Goal: Transaction & Acquisition: Purchase product/service

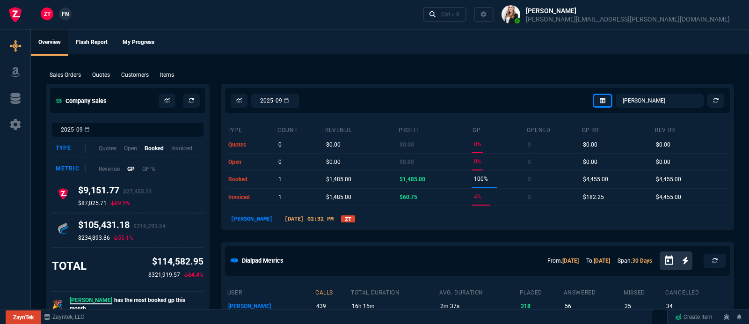
select select "5: [PERSON_NAME]"
click at [69, 75] on p "Sales Orders" at bounding box center [65, 75] width 31 height 8
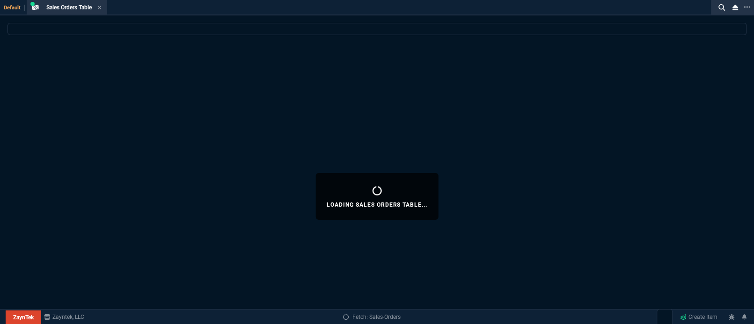
select select
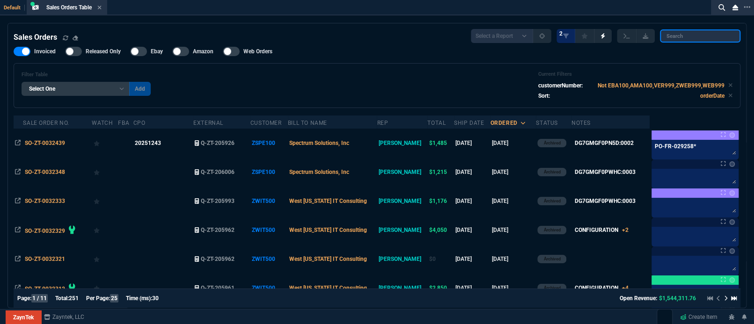
click at [702, 33] on input "search" at bounding box center [700, 35] width 81 height 13
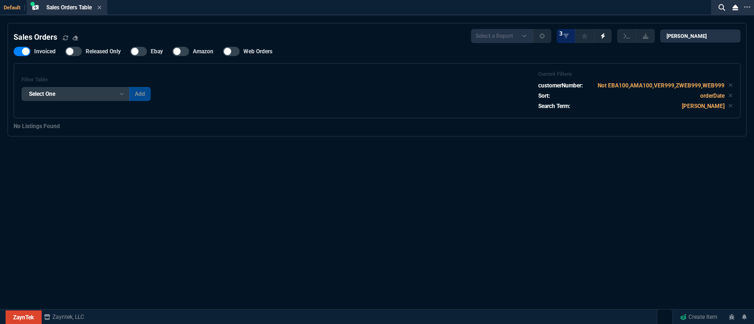
click at [696, 29] on nx-fornida-sales-table "Sales Orders Select a Report Opened [DATE] Invoiced Only Exclude Invoiced Confi…" at bounding box center [377, 79] width 738 height 113
click at [711, 32] on input "[PERSON_NAME]" at bounding box center [700, 35] width 81 height 13
paste input "L-ESSVUL-0IPP1AR-00"
type input "L-ESSVUL-0IPP1AR-00"
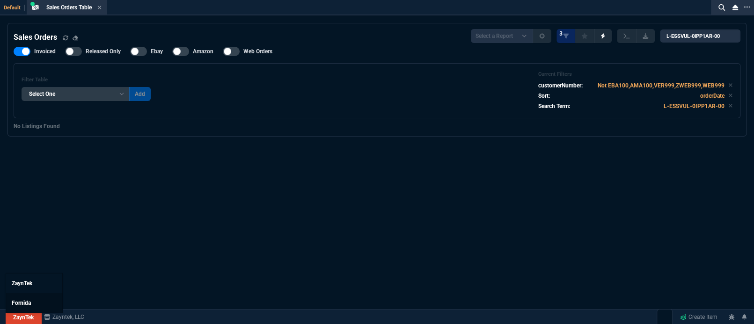
click at [28, 301] on span "Fornida" at bounding box center [21, 303] width 19 height 7
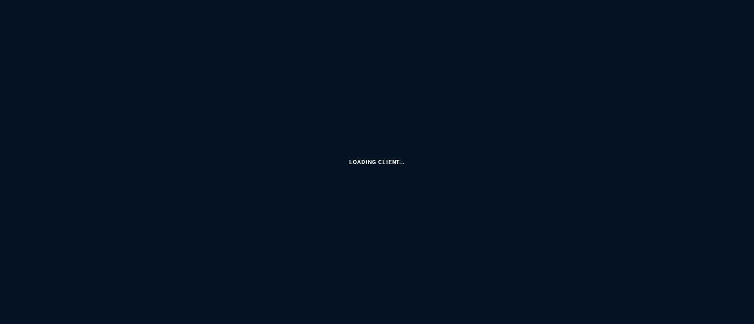
select select "5: [PERSON_NAME]"
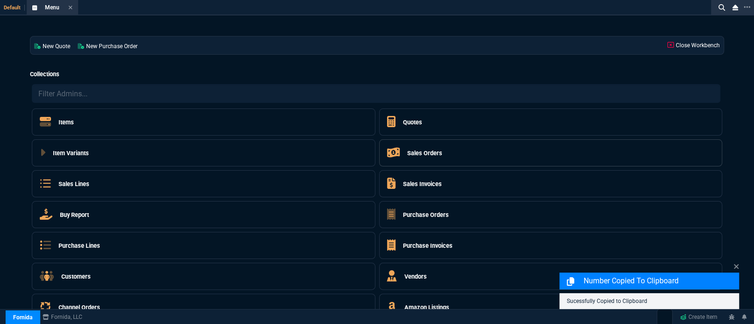
click at [413, 154] on h5 "Sales Orders" at bounding box center [424, 153] width 35 height 9
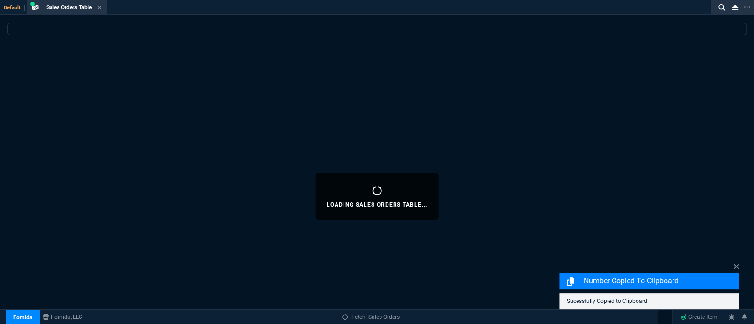
select select
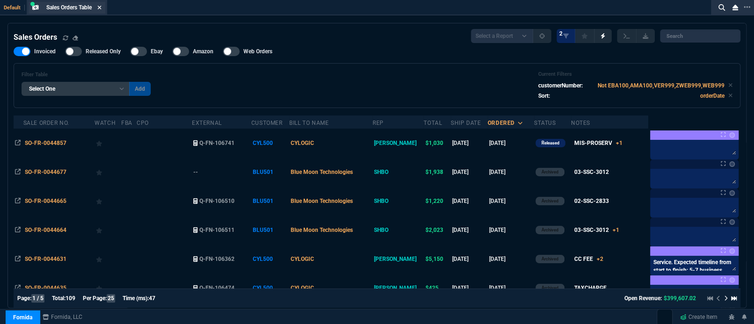
click at [101, 7] on icon at bounding box center [99, 8] width 4 height 4
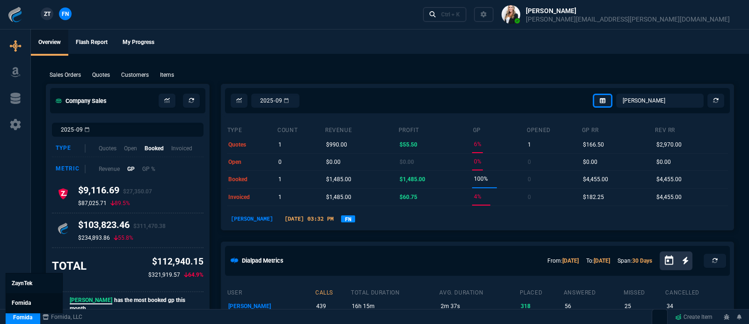
click at [29, 298] on link "Fornida" at bounding box center [34, 303] width 56 height 20
click at [16, 318] on link "Fornida" at bounding box center [23, 317] width 34 height 14
click at [24, 278] on link "ZaynTek" at bounding box center [34, 283] width 56 height 20
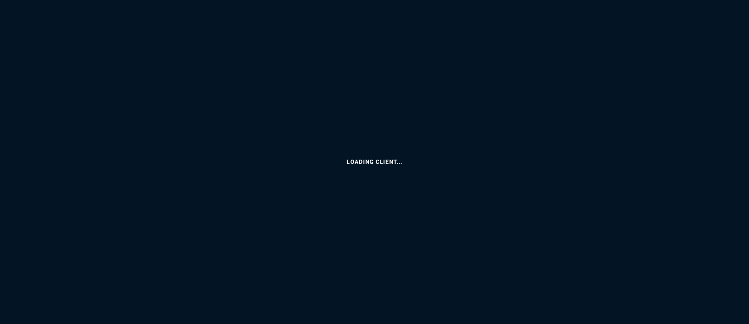
select select "5: [PERSON_NAME]"
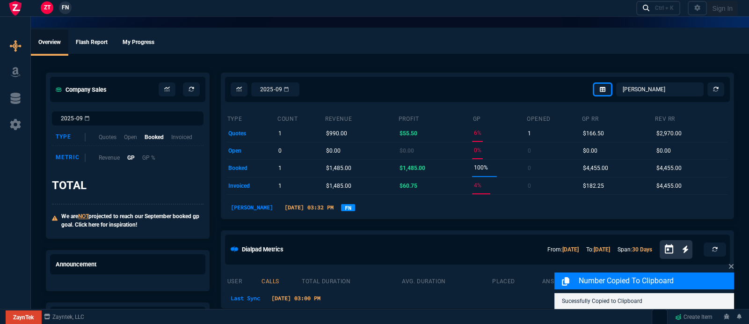
select select
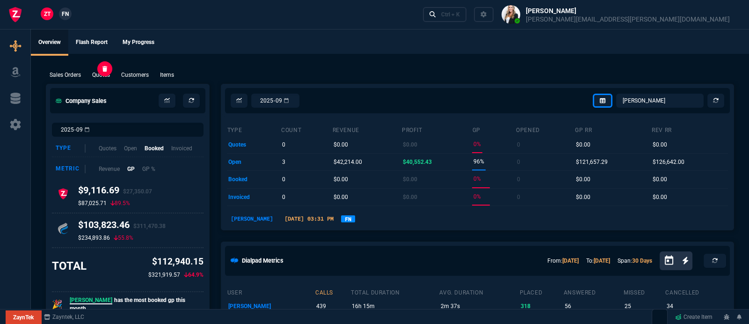
click at [100, 73] on p "Quotes" at bounding box center [101, 75] width 18 height 8
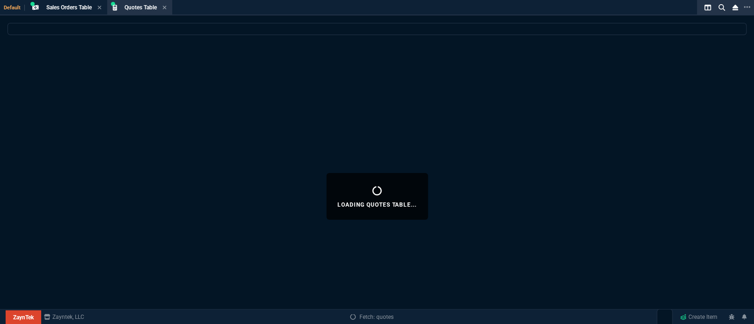
select select
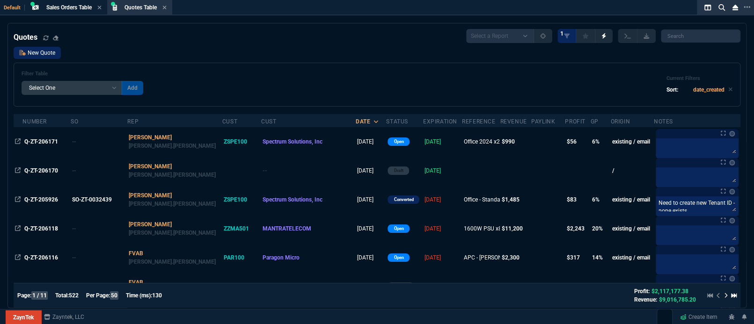
click at [47, 58] on link "New Quote" at bounding box center [37, 53] width 47 height 12
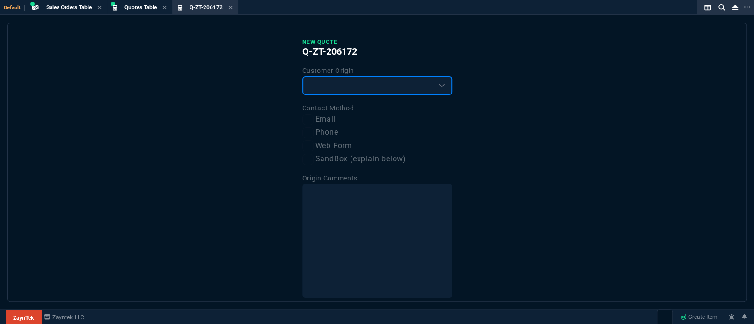
click at [340, 86] on select "Existing Customer Amazon Lead (first order) Website Lead (first order) Called (…" at bounding box center [377, 85] width 150 height 19
select select "existing"
click at [302, 76] on select "Existing Customer Amazon Lead (first order) Website Lead (first order) Called (…" at bounding box center [377, 85] width 150 height 19
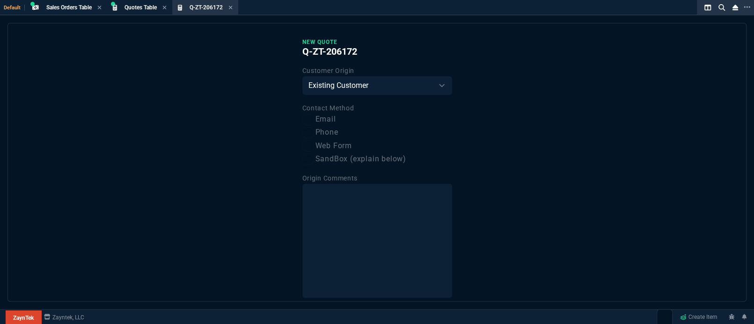
click at [327, 118] on label "Email" at bounding box center [377, 120] width 150 height 12
click at [314, 118] on input "Email" at bounding box center [307, 119] width 11 height 11
checkbox input "true"
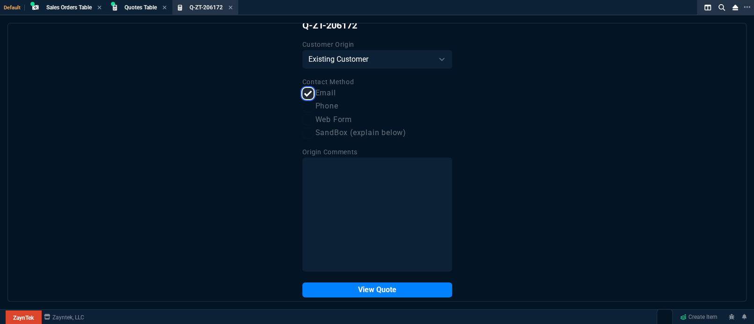
scroll to position [40, 0]
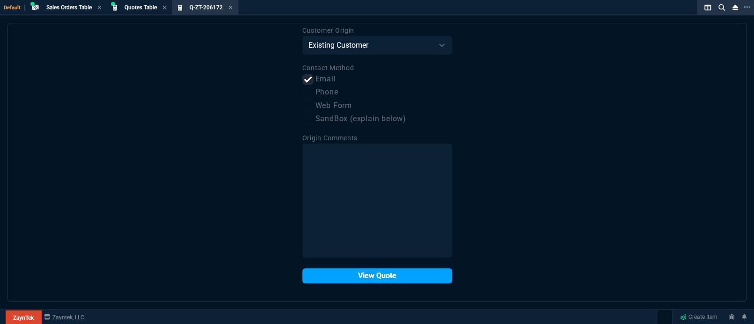
click at [377, 277] on button "View Quote" at bounding box center [377, 276] width 150 height 15
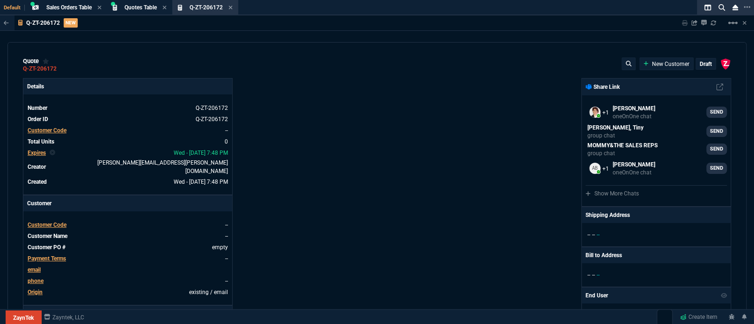
click at [57, 129] on span "Customer Code" at bounding box center [47, 130] width 39 height 7
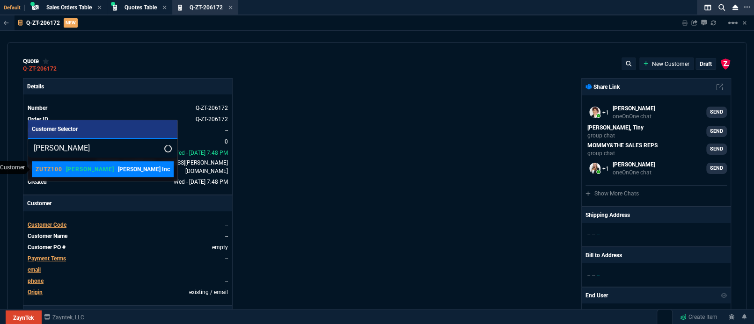
type input "[PERSON_NAME]"
click at [75, 170] on p "[PERSON_NAME]" at bounding box center [90, 169] width 48 height 7
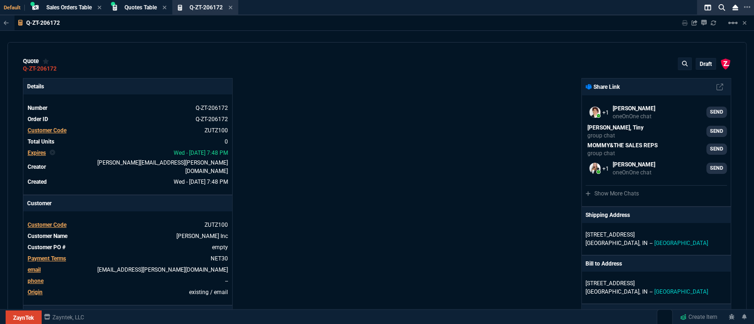
click at [423, 157] on div "ZaynTek, LLC [STREET_ADDRESS] Share Link Seti [PERSON_NAME] oneOnOne chat SEND …" at bounding box center [554, 323] width 354 height 490
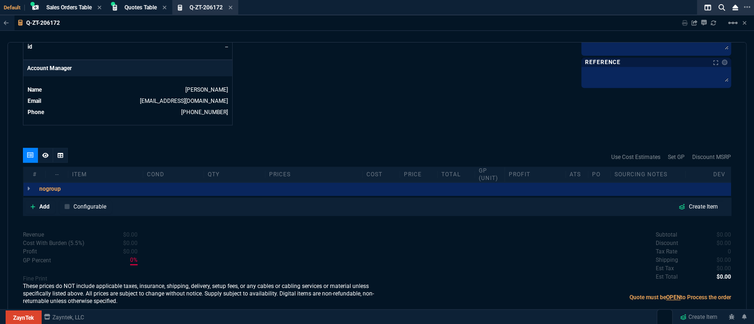
scroll to position [444, 0]
click at [40, 201] on p "Add" at bounding box center [44, 205] width 10 height 8
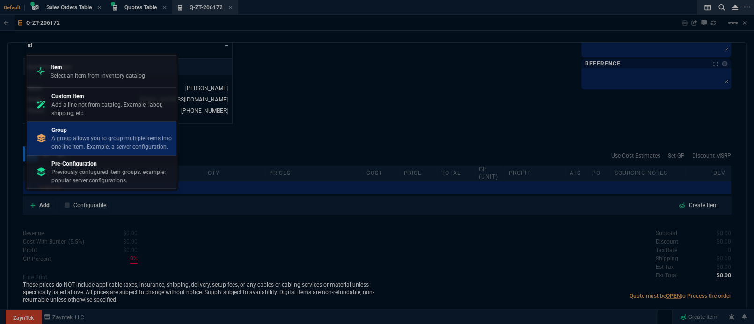
click at [81, 139] on p "A group allows you to group multiple items into one line item. Example: a serve…" at bounding box center [111, 142] width 121 height 17
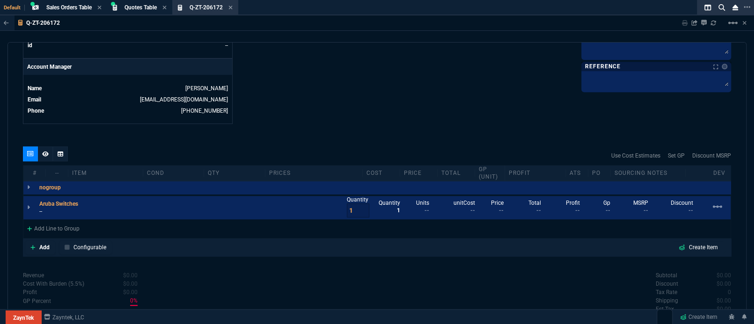
click at [42, 208] on p "--" at bounding box center [61, 211] width 44 height 7
click at [43, 220] on div "Add Line to Group" at bounding box center [53, 228] width 60 height 17
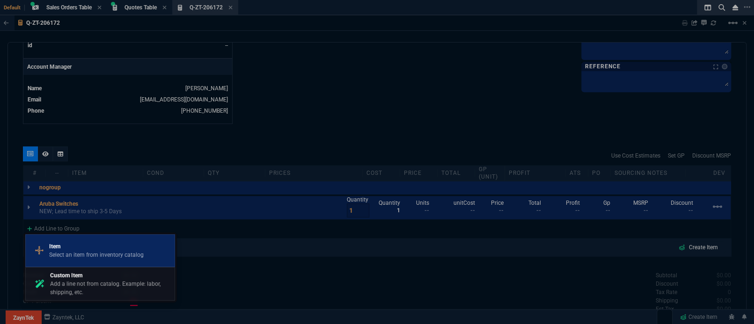
click at [72, 254] on p "Select an item from inventory catalog" at bounding box center [96, 255] width 95 height 8
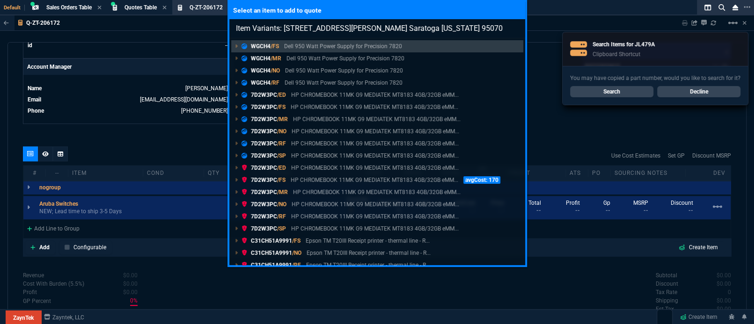
click at [468, 28] on input "Item Variants: [STREET_ADDRESS][PERSON_NAME] Saratoga [US_STATE] 95070" at bounding box center [377, 28] width 296 height 19
paste input "JL479A"
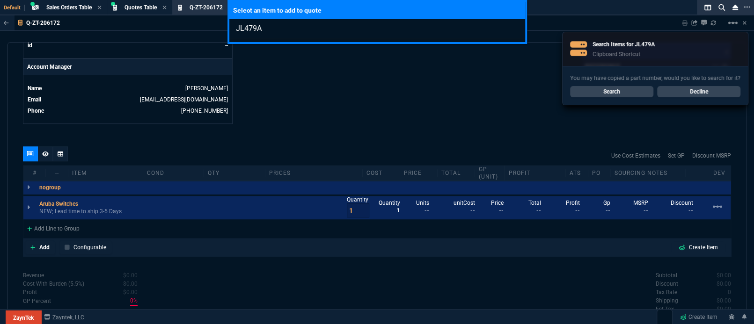
type input "JL479A"
click at [322, 114] on div "Select an item to add to quote JL479A" at bounding box center [377, 162] width 754 height 324
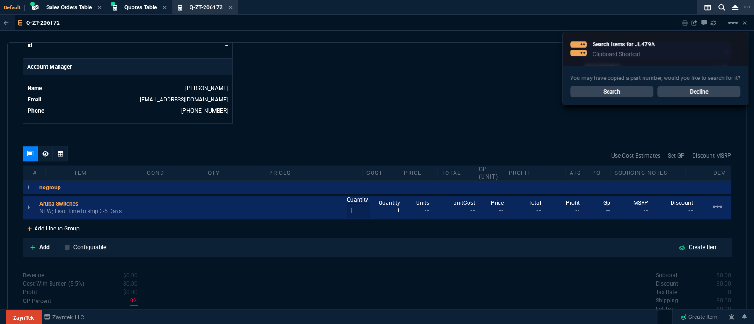
click at [64, 220] on div "Add Line to Group" at bounding box center [53, 228] width 60 height 17
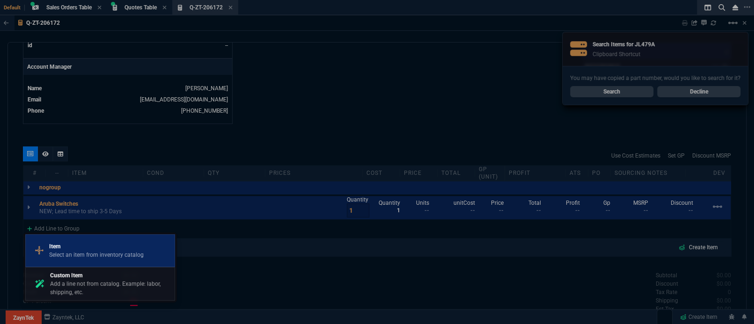
click at [68, 252] on p "Select an item from inventory catalog" at bounding box center [96, 255] width 95 height 8
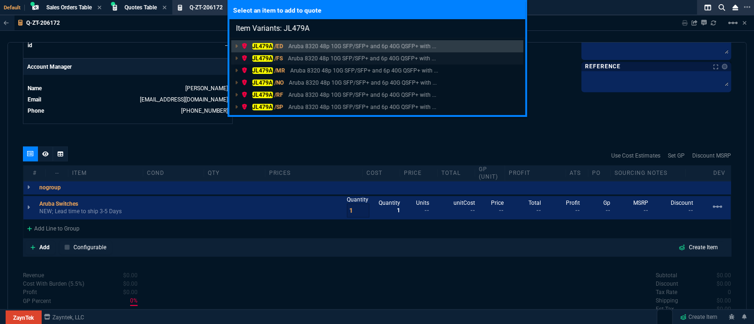
type input "Item Variants: JL479A"
click at [301, 60] on p "Aruba 8320 48p 10G SFP/SFP+ and 6p 40G QSFP+ with ..." at bounding box center [362, 58] width 148 height 8
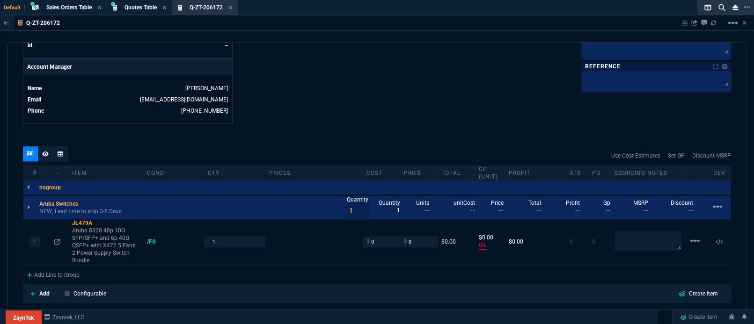
type input "0"
type input "26245"
type input "100"
click at [38, 266] on div "Add Line to Group" at bounding box center [53, 274] width 60 height 17
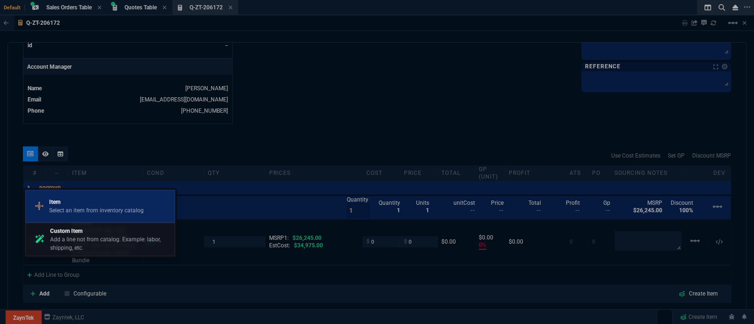
click at [75, 214] on p "Select an item from inventory catalog" at bounding box center [96, 210] width 95 height 8
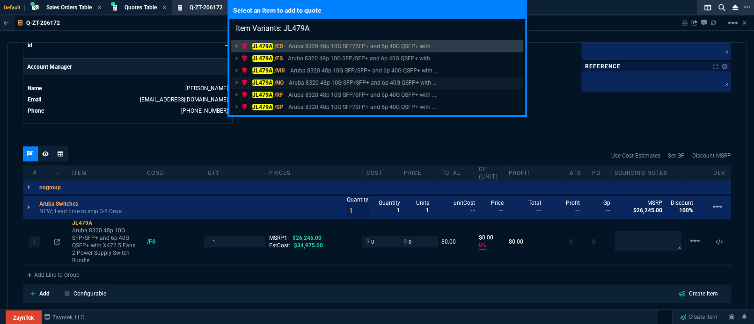
type input "Item Variants: JL479A"
click at [291, 82] on p "Aruba 8320 48p 10G SFP/SFP+ and 6p 40G QSFP+ with ..." at bounding box center [363, 83] width 148 height 8
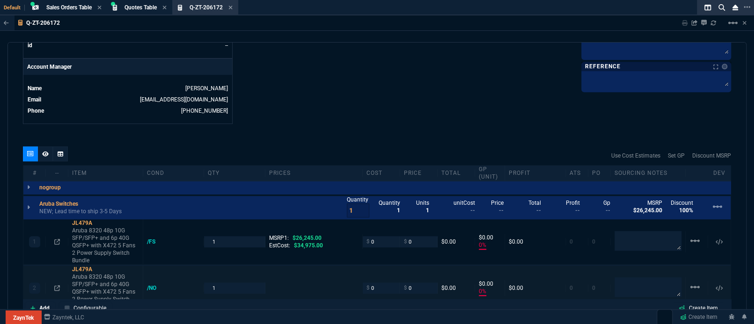
type input "0"
type input "100"
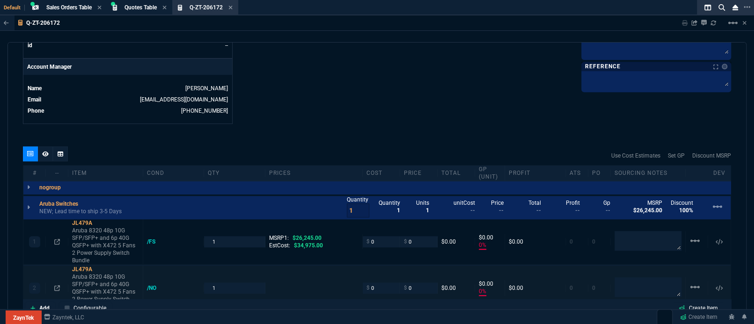
type input "26245"
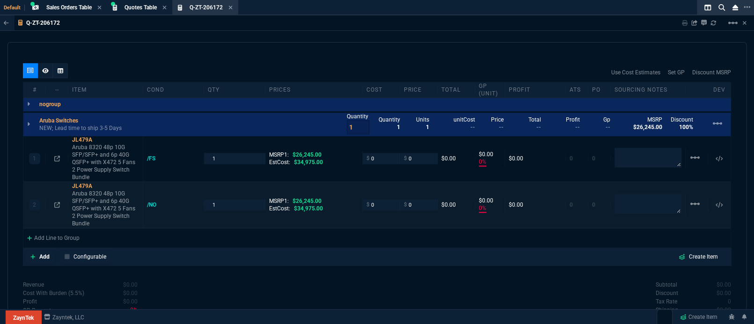
type input "100"
click at [693, 152] on mat-icon "linear_scale" at bounding box center [694, 157] width 11 height 11
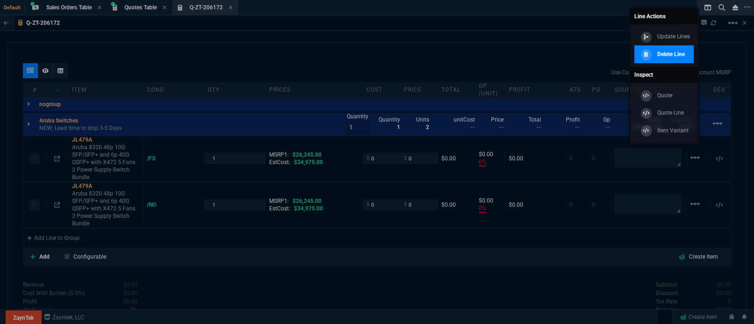
click at [667, 51] on p "Delete Line" at bounding box center [671, 54] width 28 height 8
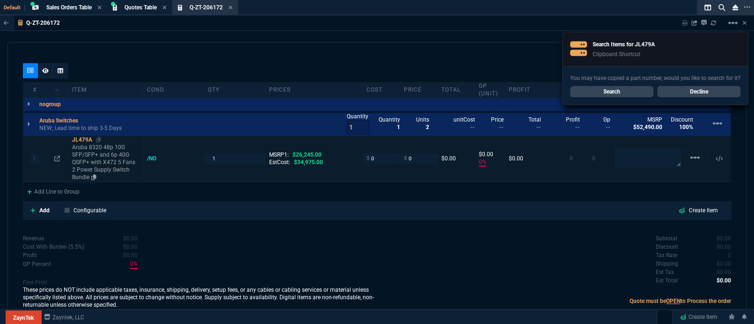
type input "0"
type input "100"
click at [700, 93] on link "Decline" at bounding box center [698, 91] width 83 height 11
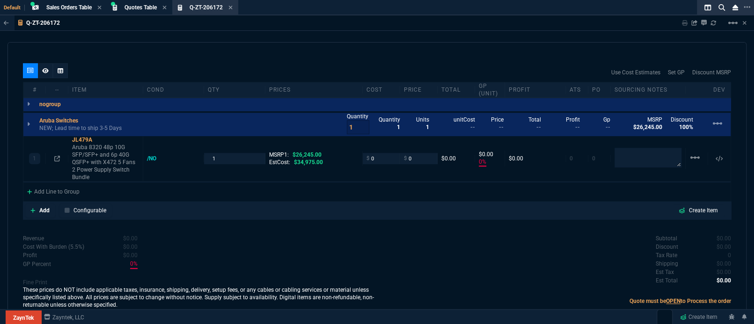
drag, startPoint x: 464, startPoint y: 294, endPoint x: 234, endPoint y: 235, distance: 238.2
click at [464, 297] on p "Quote must be OPEN to Process the order" at bounding box center [554, 301] width 354 height 8
click at [648, 148] on textarea at bounding box center [648, 158] width 67 height 20
type textarea "NYCE"
click at [393, 154] on div "$ 0" at bounding box center [381, 158] width 37 height 11
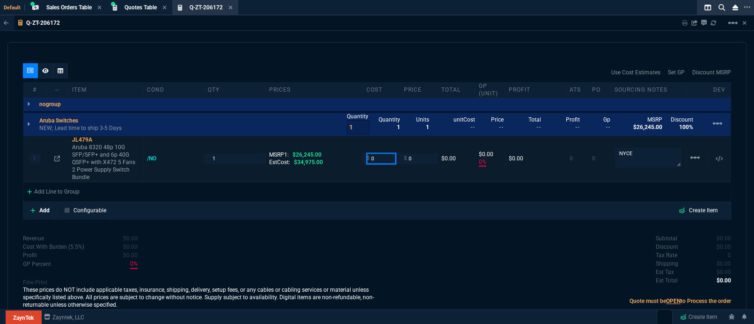
click at [384, 153] on input "0" at bounding box center [380, 158] width 29 height 11
type input "11"
type input "-100"
type input "-11"
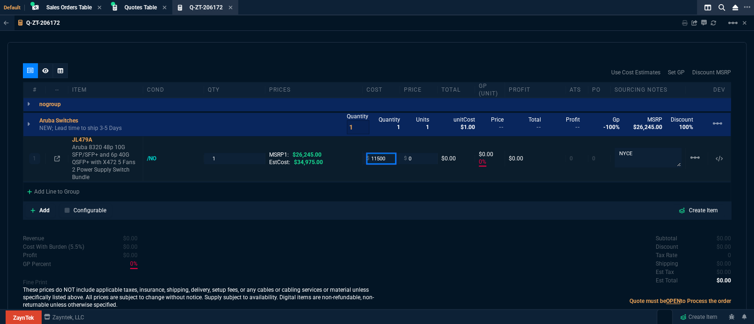
type input "11500"
type input "-11500"
click at [99, 137] on icon at bounding box center [98, 140] width 5 height 6
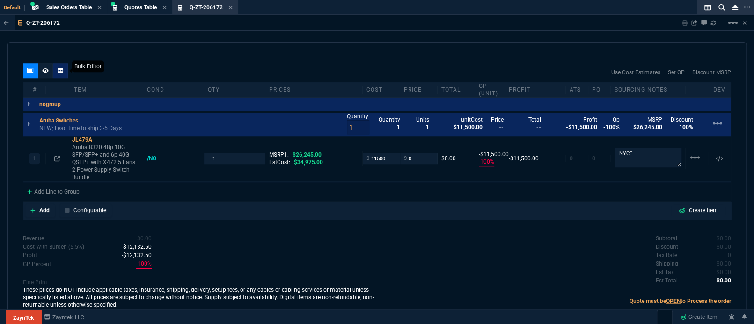
click at [61, 68] on icon at bounding box center [61, 71] width 6 height 6
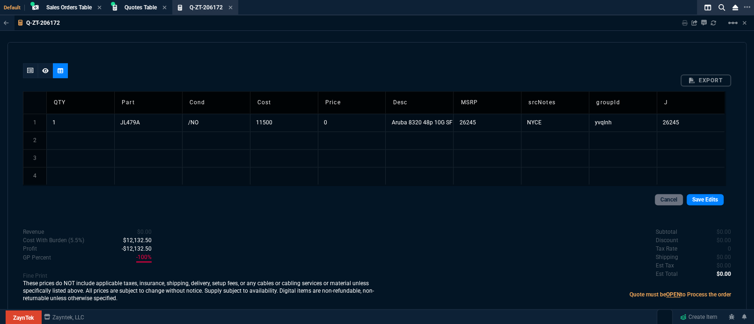
scroll to position [525, 0]
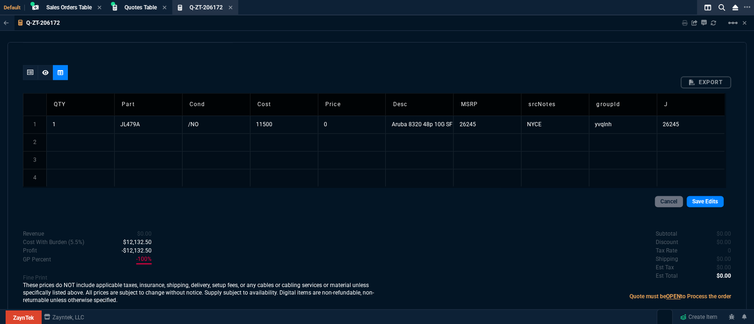
click at [487, 117] on td "26245" at bounding box center [487, 125] width 68 height 18
click at [701, 196] on link "Save Edits" at bounding box center [705, 201] width 37 height 11
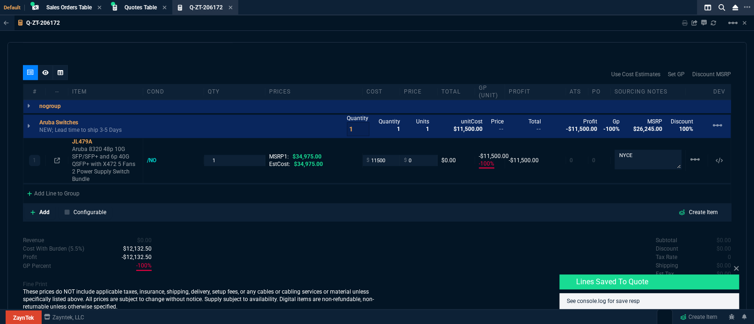
type input "-100"
type input "-11500"
type input "100"
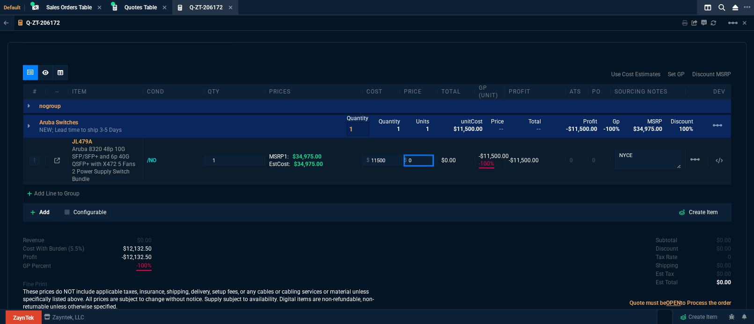
click at [419, 155] on input "0" at bounding box center [418, 160] width 29 height 11
type input "13000"
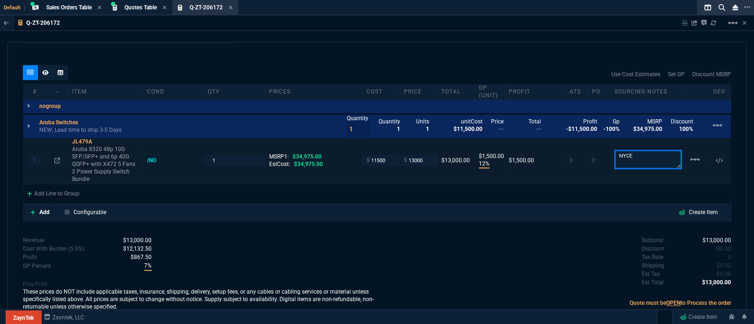
type input "12"
type input "1500"
type input "63"
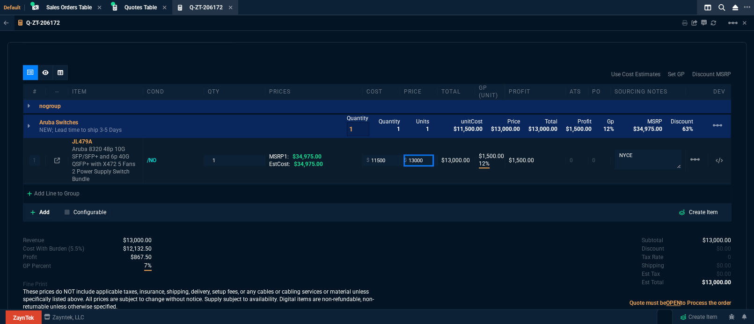
click at [423, 155] on input "13000" at bounding box center [418, 160] width 29 height 11
type input "15295"
type input "25"
type input "3795"
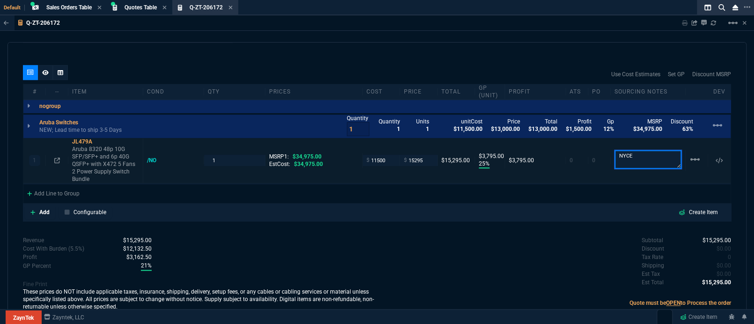
type input "56"
click at [509, 279] on div "Subtotal $15,295.00 Discount $0.00 Tax Rate 0 Shipping $0.00 Est Tax $0.00 Est …" at bounding box center [554, 261] width 354 height 51
click at [235, 155] on input "1" at bounding box center [234, 160] width 53 height 11
type input "3"
type input "2"
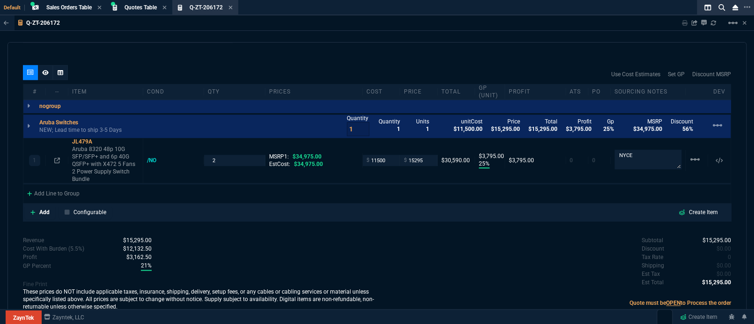
click at [431, 256] on div "Subtotal $15,295.00 Discount $0.00 Tax Rate 0 Shipping $0.00 Est Tax $0.00 Est …" at bounding box center [554, 261] width 354 height 51
click at [377, 236] on div "Subtotal $30,590.00 Discount $0.00 Tax Rate 0 Shipping $0.00 Est Tax $0.00 Est …" at bounding box center [554, 261] width 354 height 51
click at [45, 69] on nx-icon at bounding box center [45, 72] width 7 height 7
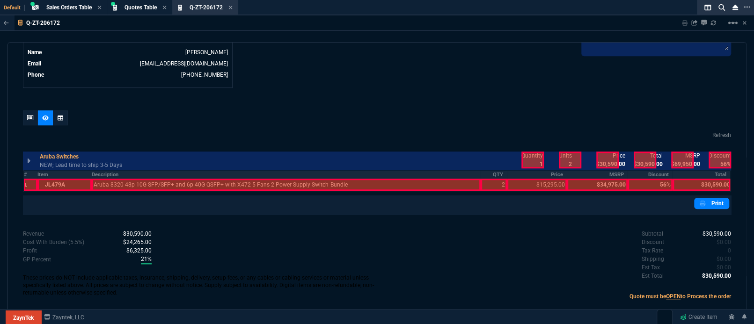
click at [26, 171] on th "#" at bounding box center [30, 175] width 14 height 8
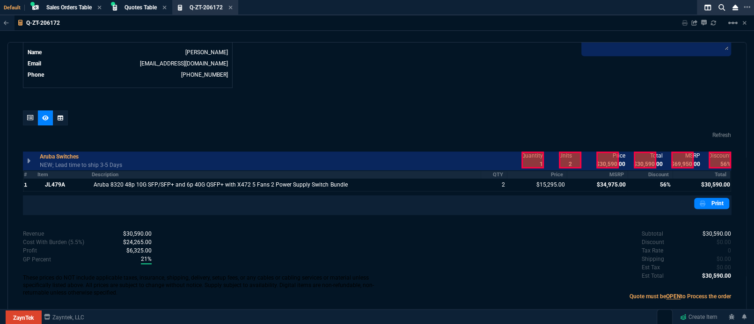
click at [685, 152] on div at bounding box center [682, 160] width 22 height 17
click at [716, 152] on div at bounding box center [720, 160] width 22 height 17
click at [608, 171] on th "MSRP" at bounding box center [597, 175] width 61 height 8
click at [656, 171] on th "Discount" at bounding box center [650, 175] width 45 height 8
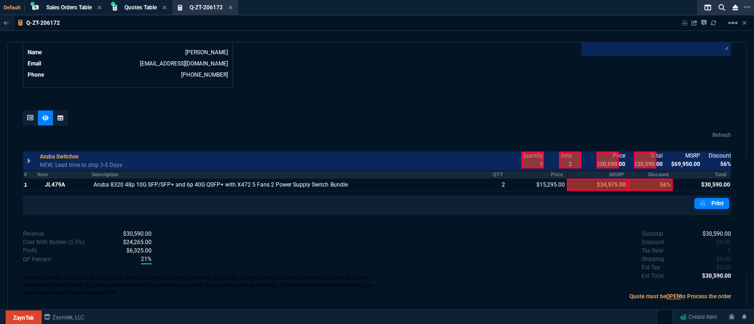
click at [529, 258] on div "Subtotal $30,590.00 Discount $0.00 Tax Rate 0 Shipping $0.00 Est Tax $0.00 Est …" at bounding box center [554, 255] width 354 height 51
click at [559, 152] on div at bounding box center [570, 160] width 22 height 17
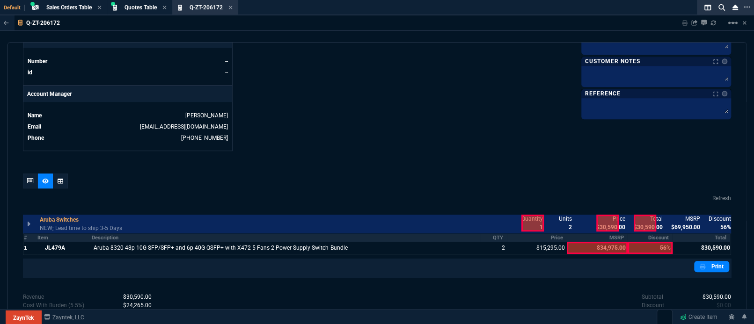
scroll to position [397, 0]
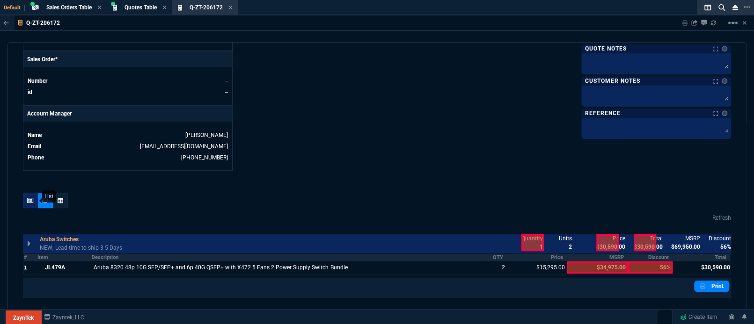
click at [35, 193] on div at bounding box center [30, 200] width 15 height 15
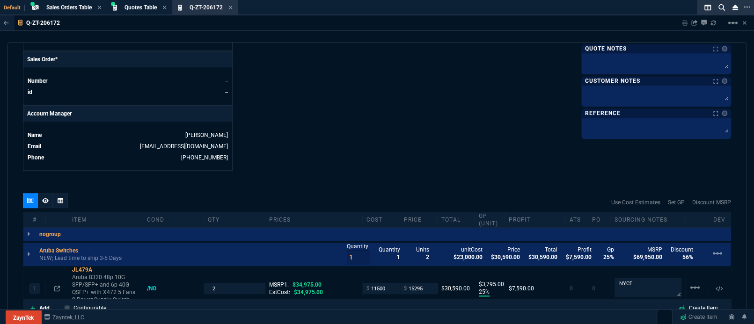
type input "25"
type input "3795"
type input "56"
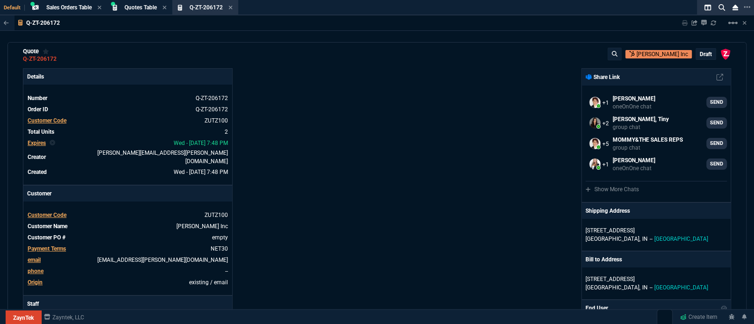
scroll to position [0, 0]
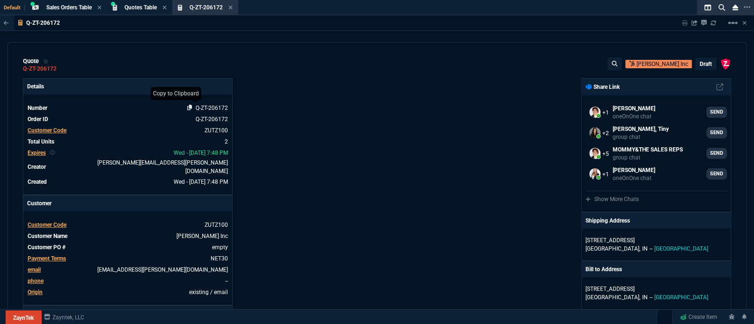
click at [192, 108] on nx-icon at bounding box center [191, 108] width 9 height 7
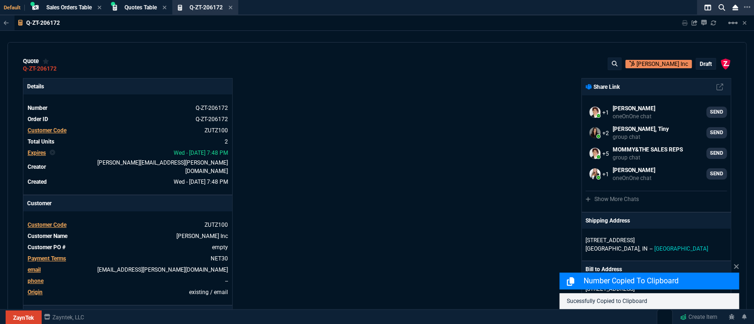
click at [704, 66] on p "draft" at bounding box center [706, 63] width 12 height 7
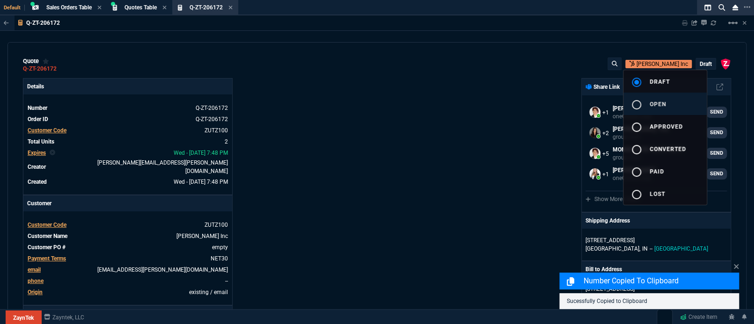
click at [694, 96] on button "radio_button_unchecked open" at bounding box center [664, 104] width 83 height 22
type input "25"
type input "3795"
click at [533, 169] on div at bounding box center [377, 162] width 754 height 324
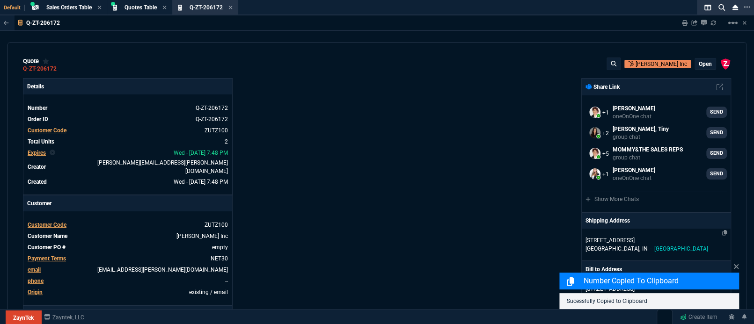
type input "56"
click at [735, 267] on icon at bounding box center [736, 266] width 5 height 5
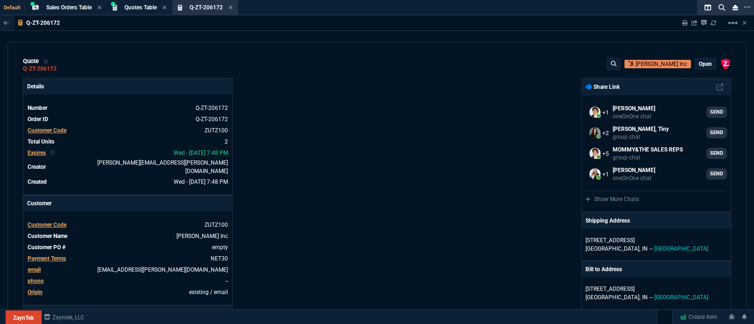
scroll to position [530, 0]
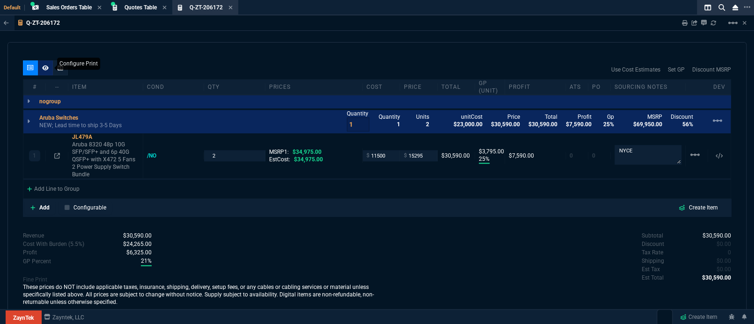
click at [46, 65] on fa-icon at bounding box center [45, 68] width 7 height 7
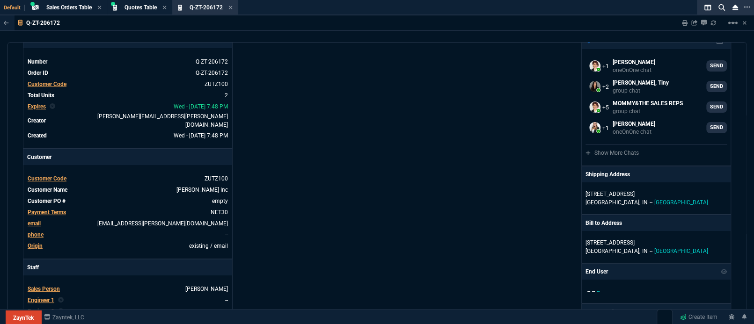
scroll to position [0, 0]
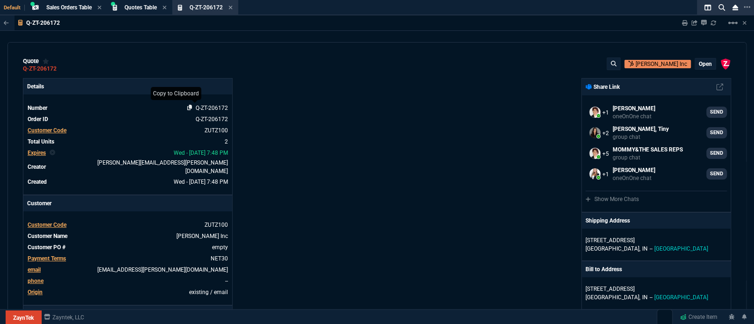
click at [187, 107] on icon at bounding box center [189, 108] width 5 height 6
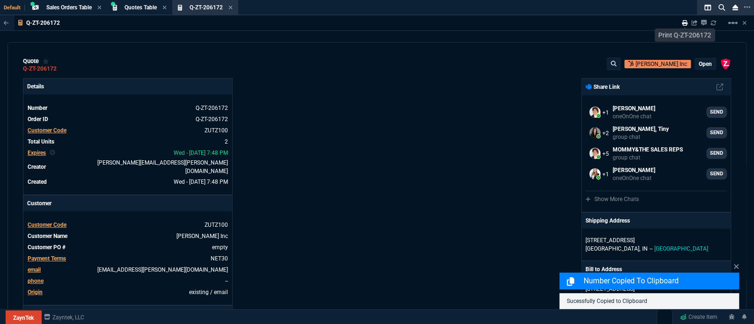
click at [683, 23] on icon at bounding box center [685, 23] width 6 height 6
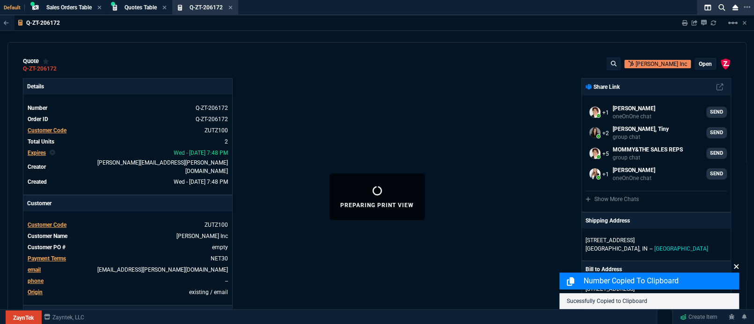
click at [736, 270] on icon at bounding box center [736, 266] width 6 height 7
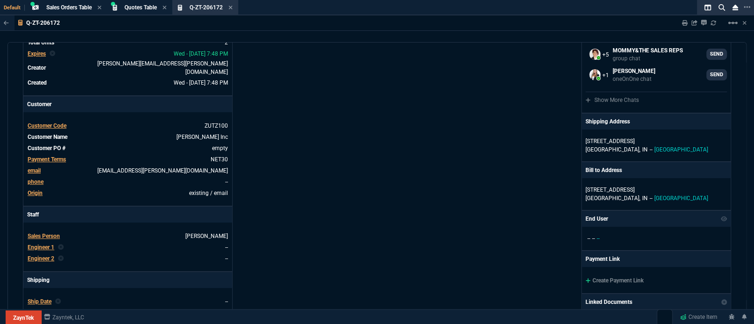
scroll to position [416, 0]
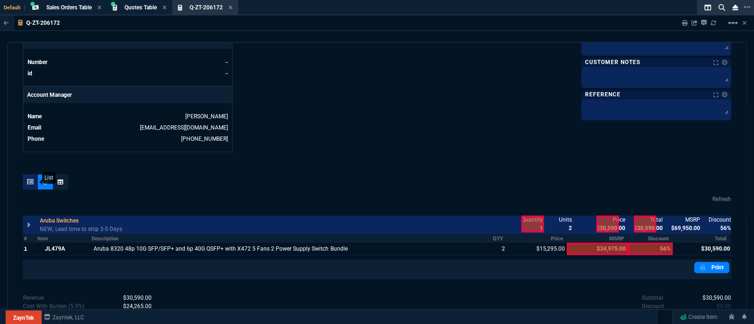
click at [26, 175] on div at bounding box center [30, 182] width 15 height 15
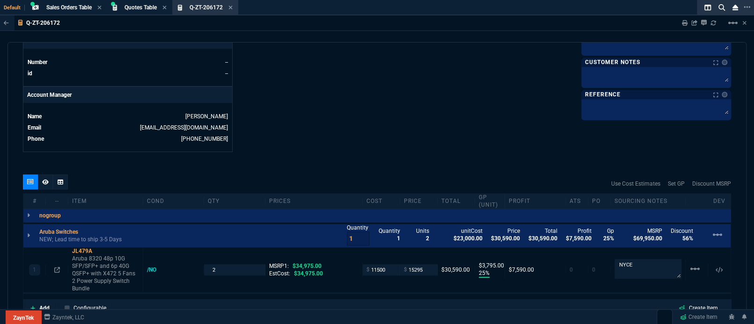
type input "25"
type input "3795"
type input "56"
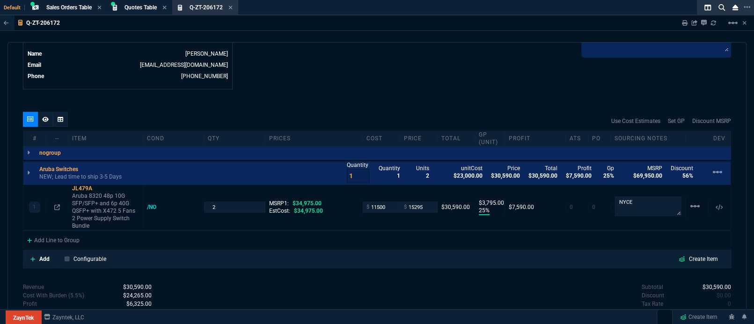
scroll to position [530, 0]
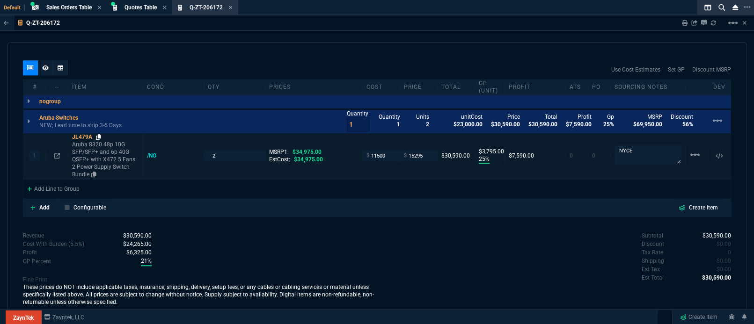
click at [101, 134] on icon at bounding box center [98, 137] width 5 height 6
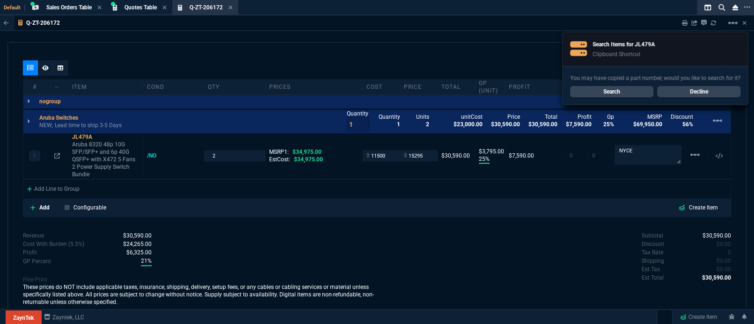
click at [546, 253] on div "Subtotal $30,590.00 Discount $0.00 Tax Rate 0 Shipping $0.00 Est Tax $0.00 Est …" at bounding box center [554, 257] width 354 height 51
click at [730, 95] on link "Decline" at bounding box center [698, 91] width 83 height 11
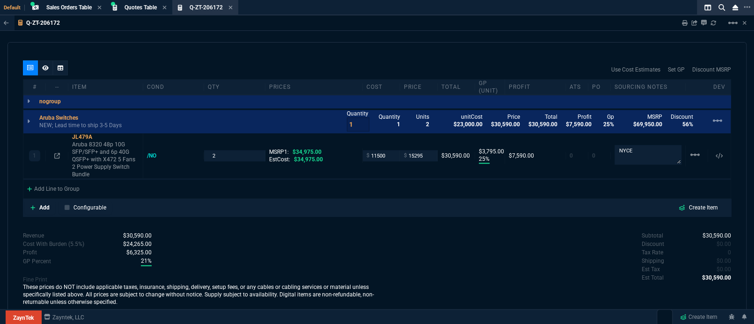
click at [465, 306] on div "We at [GEOGRAPHIC_DATA], LLC respect the privacy of your personal information a…" at bounding box center [377, 315] width 708 height 19
click at [296, 238] on div "Revenue $30,590.00 Cost $23,000.00 Cost With Burden (5.5%) $24,265.00 Profit $6…" at bounding box center [200, 269] width 354 height 74
click at [231, 7] on icon at bounding box center [230, 8] width 4 height 6
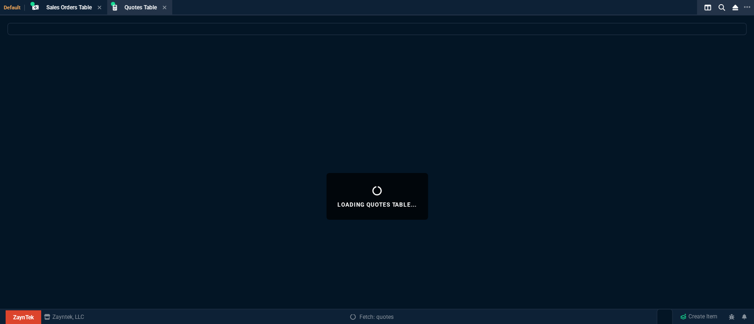
select select
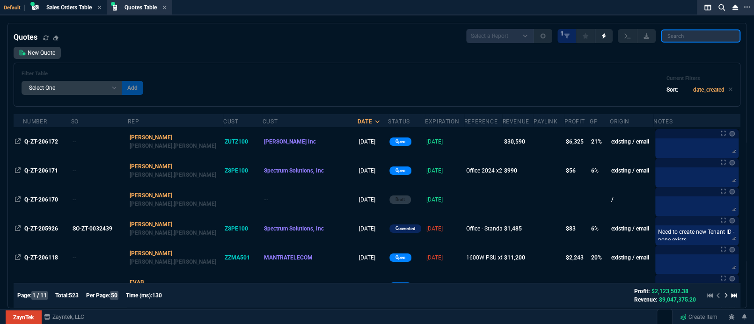
click at [682, 42] on input "search" at bounding box center [701, 35] width 80 height 13
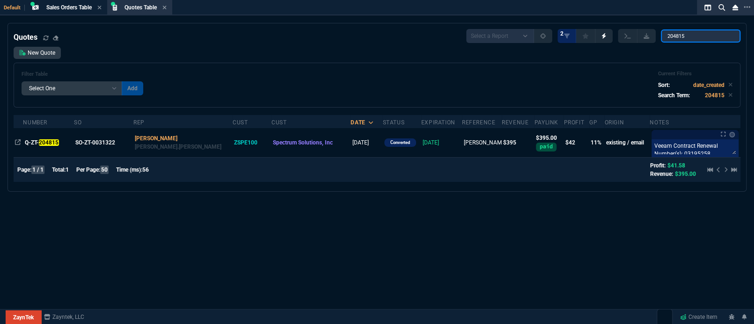
type input "204815"
click at [338, 255] on div "Quotes Select a Report Fruit (MTD) APPROVED Quotes 2 204815 New Quote Filter Ta…" at bounding box center [377, 196] width 754 height 347
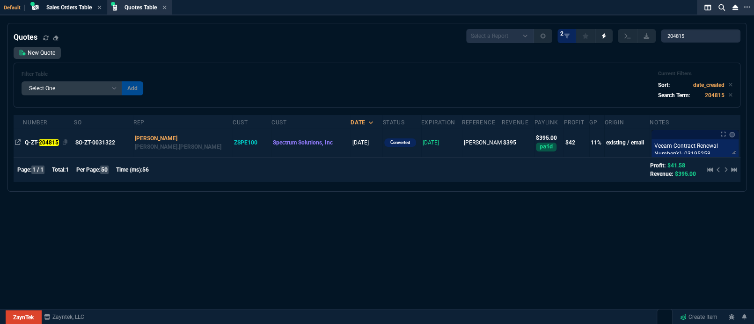
click at [40, 139] on mark "204815" at bounding box center [49, 142] width 20 height 7
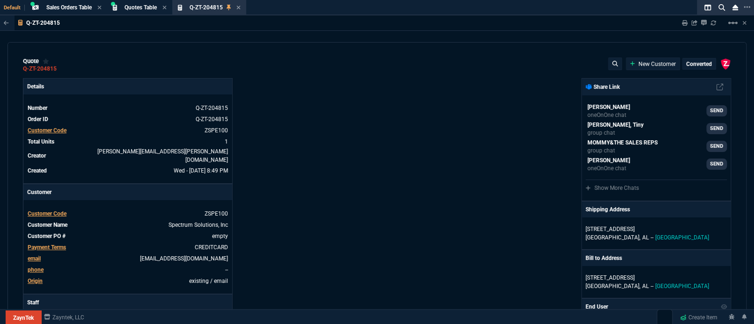
type input "15"
type input "60"
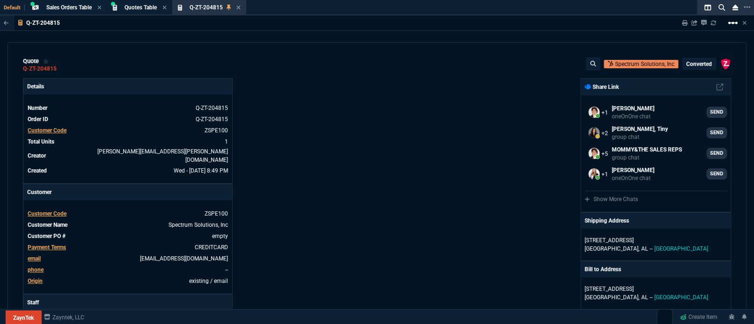
click at [734, 27] on mat-icon "linear_scale" at bounding box center [732, 22] width 11 height 11
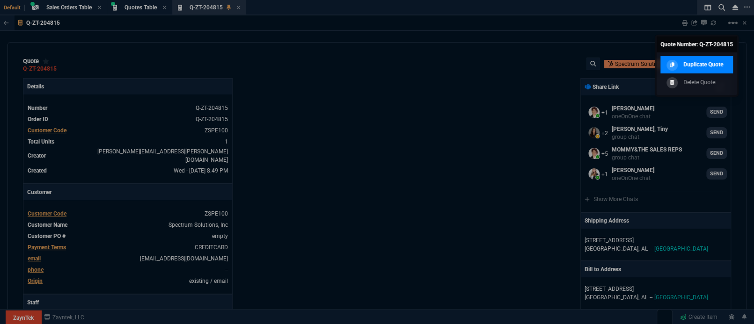
click at [718, 62] on p "Duplicate Quote" at bounding box center [703, 64] width 40 height 8
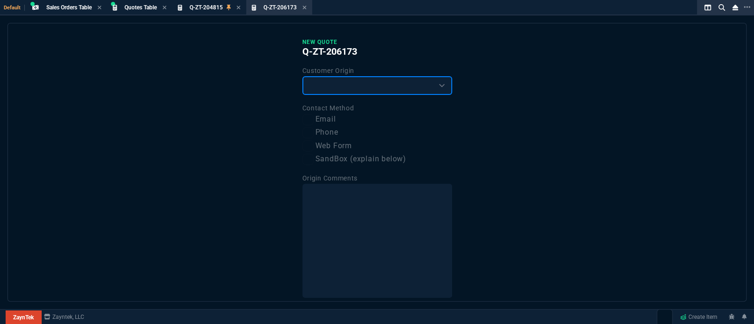
drag, startPoint x: 342, startPoint y: 95, endPoint x: 337, endPoint y: 94, distance: 4.8
click at [342, 95] on select "Existing Customer Amazon Lead (first order) Website Lead (first order) Called (…" at bounding box center [377, 85] width 150 height 19
click at [302, 76] on select "Existing Customer Amazon Lead (first order) Website Lead (first order) Called (…" at bounding box center [377, 85] width 150 height 19
click at [329, 80] on select "Existing Customer Amazon Lead (first order) Website Lead (first order) Called (…" at bounding box center [377, 85] width 150 height 19
select select "existing"
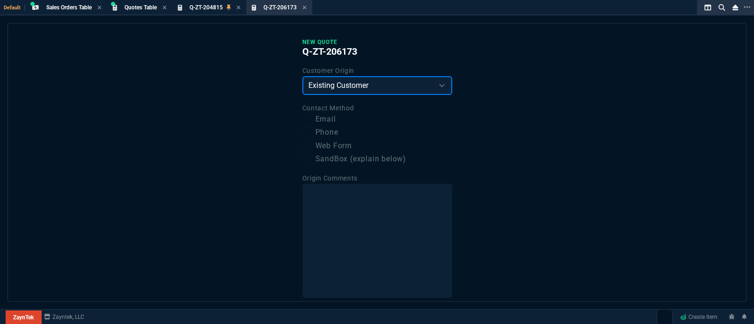
click at [302, 76] on select "Existing Customer Amazon Lead (first order) Website Lead (first order) Called (…" at bounding box center [377, 85] width 150 height 19
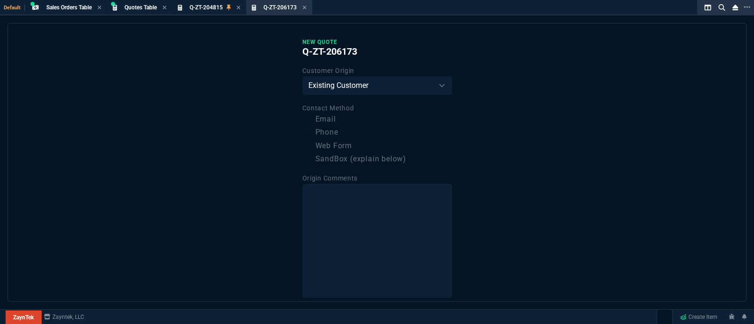
click at [315, 114] on label "Email" at bounding box center [377, 120] width 150 height 12
click at [314, 114] on input "Email" at bounding box center [307, 119] width 11 height 11
checkbox input "true"
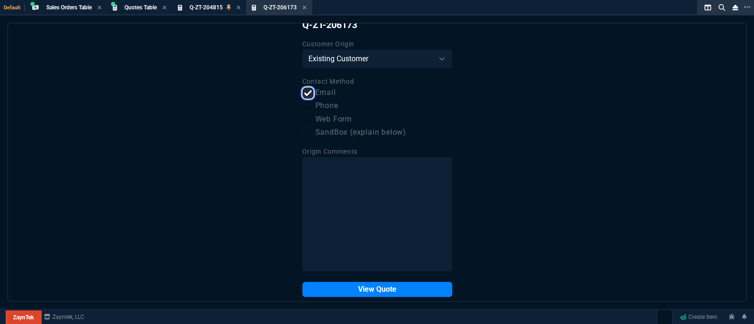
scroll to position [40, 0]
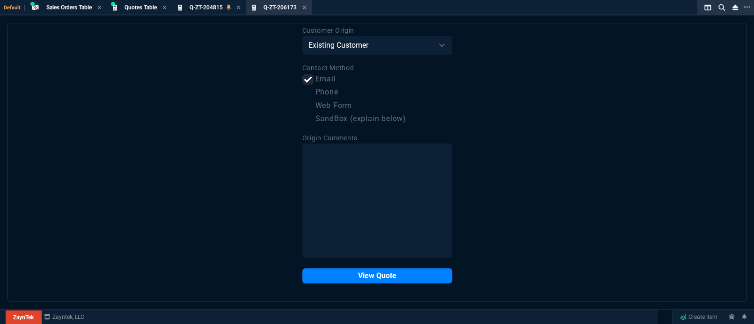
click at [361, 284] on div "New Quote Q-ZT-206173 Customer Origin Existing Customer Amazon Lead (first orde…" at bounding box center [376, 162] width 739 height 279
click at [362, 283] on button "View Quote" at bounding box center [377, 276] width 150 height 15
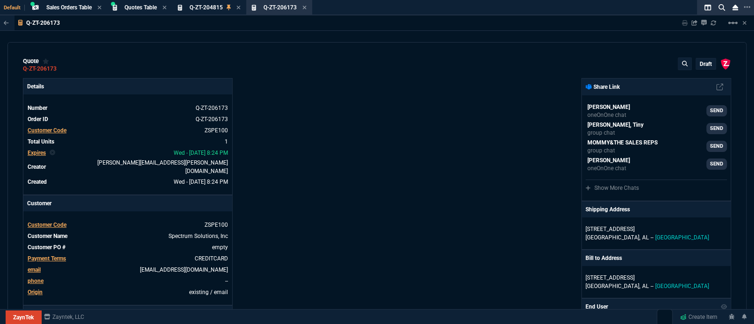
type input "15"
type input "60"
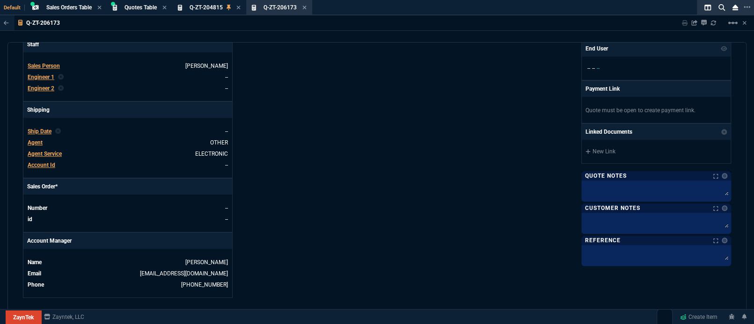
scroll to position [249, 0]
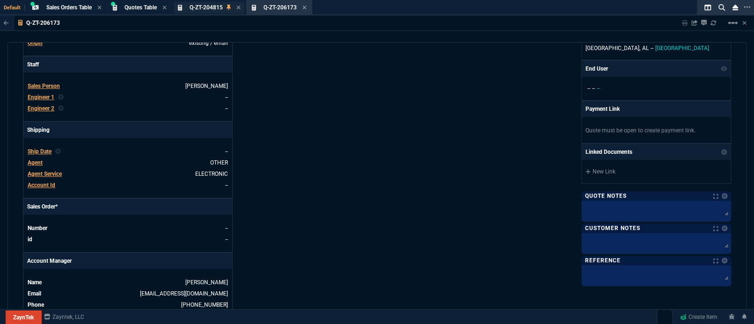
click at [217, 9] on span "Q-ZT-204815" at bounding box center [206, 7] width 33 height 7
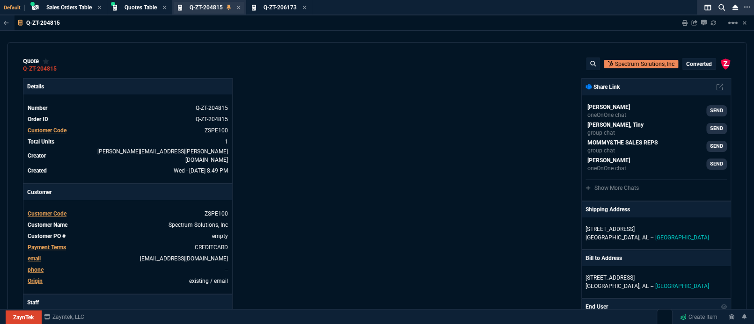
type input "15"
type input "60"
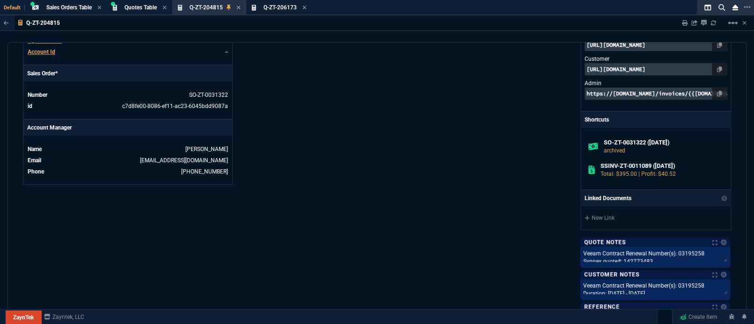
scroll to position [416, 0]
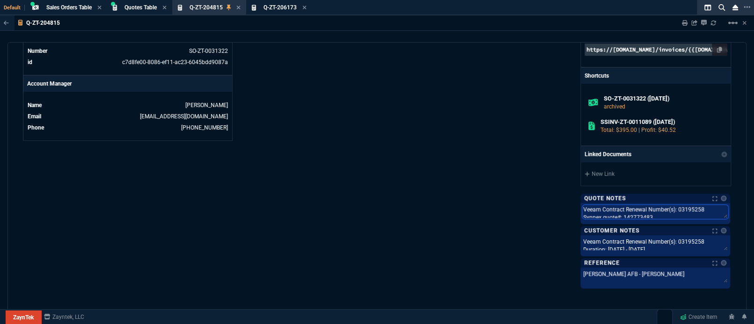
click at [664, 211] on textarea "Veeam Contract Renewal Number(s): 03195258 Synnex quote#: 142773483" at bounding box center [655, 212] width 146 height 14
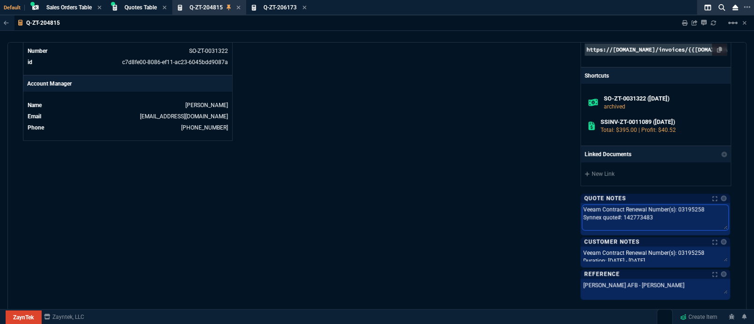
click at [664, 219] on textarea "Veeam Contract Renewal Number(s): 03195258 Synnex quote#: 142773483" at bounding box center [655, 217] width 146 height 25
drag, startPoint x: 715, startPoint y: 209, endPoint x: 556, endPoint y: 205, distance: 159.7
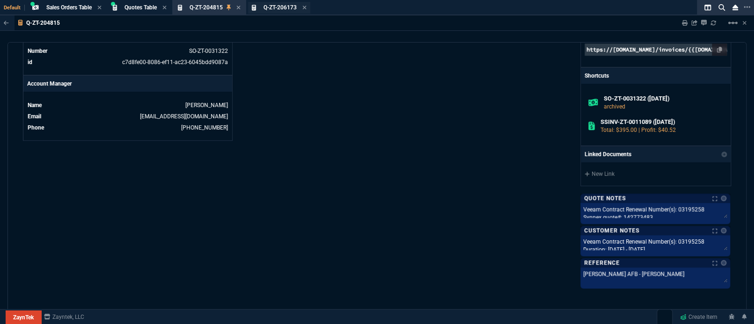
click at [268, 11] on div "Q-ZT-206173 Quote" at bounding box center [280, 8] width 33 height 8
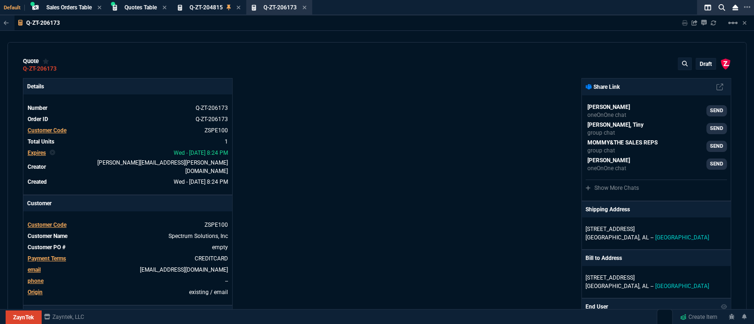
type input "15"
type input "60"
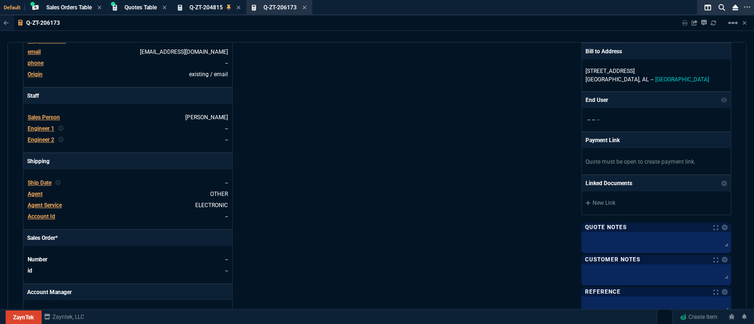
scroll to position [249, 0]
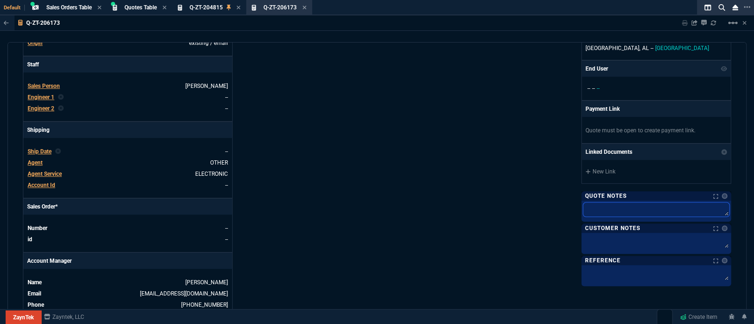
click at [591, 210] on textarea at bounding box center [656, 210] width 146 height 14
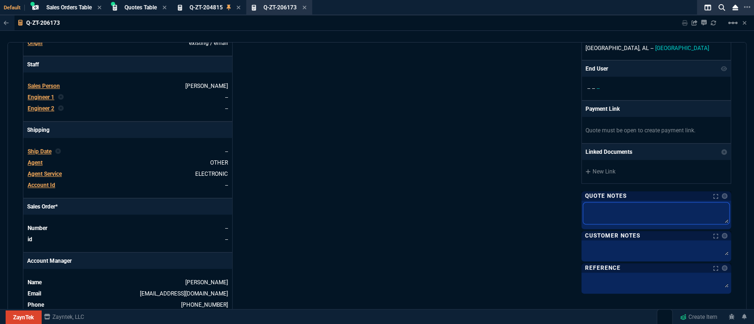
paste textarea "Veeam Contract Renewal Number(s): 03195258"
type textarea "Veeam Contract Renewal Number(s): 03195258"
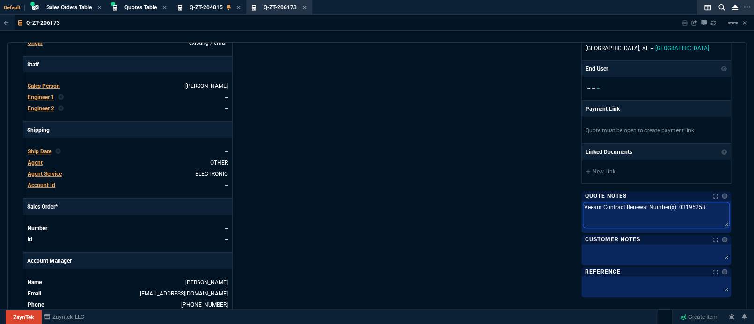
type textarea "Veeam Contract Renewal Number(s): 03195258 C"
type textarea "Veeam Contract Renewal Number(s): 03195258 CG"
type textarea "Veeam Contract Renewal Number(s): 03195258 CGC"
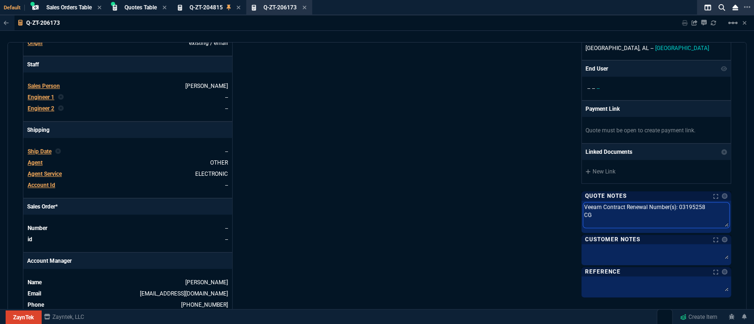
type textarea "Veeam Contract Renewal Number(s): 03195258 CGC"
type textarea "Veeam Contract Renewal Number(s): 03195258 CGC Q"
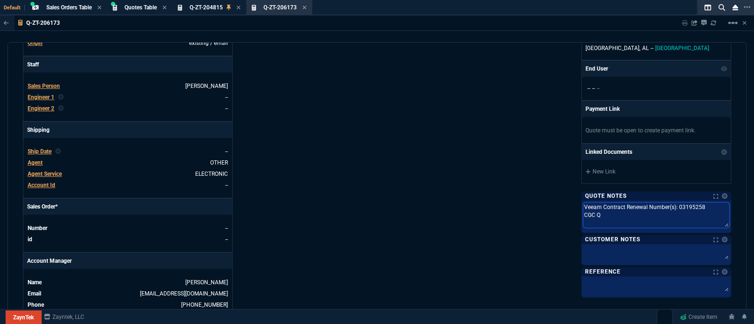
type textarea "Veeam Contract Renewal Number(s): 03195258 CGC Qu"
type textarea "Veeam Contract Renewal Number(s): 03195258 CGC Quo"
type textarea "Veeam Contract Renewal Number(s): 03195258 CGC Quot"
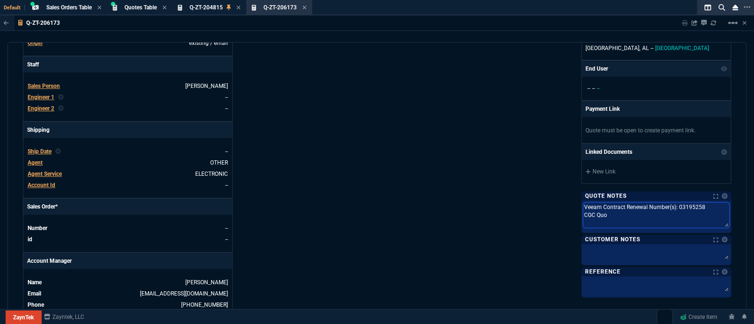
type textarea "Veeam Contract Renewal Number(s): 03195258 CGC Quot"
type textarea "Veeam Contract Renewal Number(s): 03195258 CGC Quote"
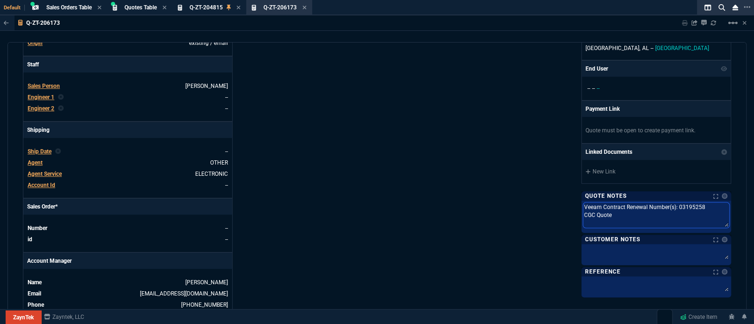
type textarea "Veeam Contract Renewal Number(s): 03195258 CGC Quote #"
paste textarea "Veeam Contract Renewal Number(s): 03195258"
type textarea "Veeam Contract Renewal Number(s): 03195258 CGC Quote #Veeam Contract Renewal Nu…"
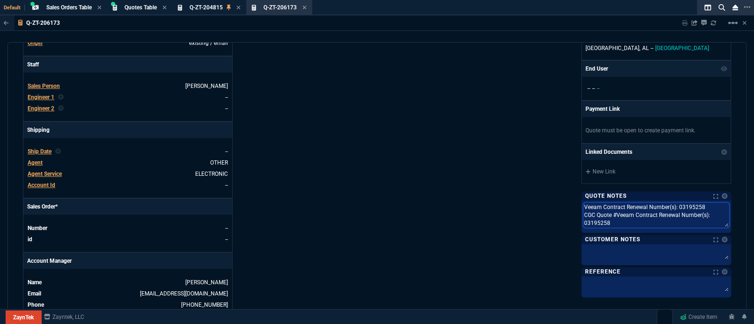
type textarea "Veeam Contract Renewal Number(s): 03195258 CGC Quote #"
paste textarea "Veeam Contract Renewal Number(s): 03195258"
type textarea "Veeam Contract Renewal Number(s): 03195258 CGC Quote #Veeam Contract Renewal Nu…"
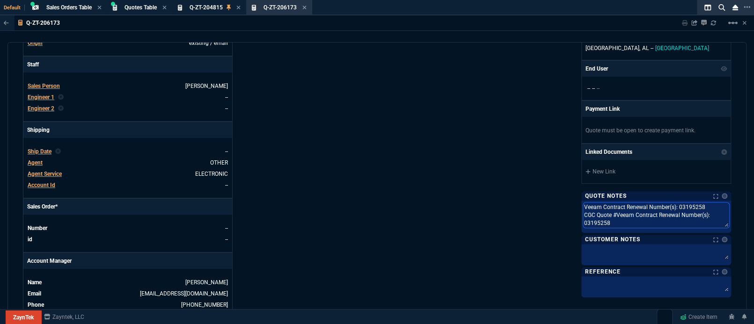
type textarea "Veeam Contract Renewal Number(s): 03195258 CGC Quote #"
type textarea "Veeam Contract Renewal Number(s): 03195258 CGC Quote #Q"
type textarea "Veeam Contract Renewal Number(s): 03195258 CGC Quote #Q-"
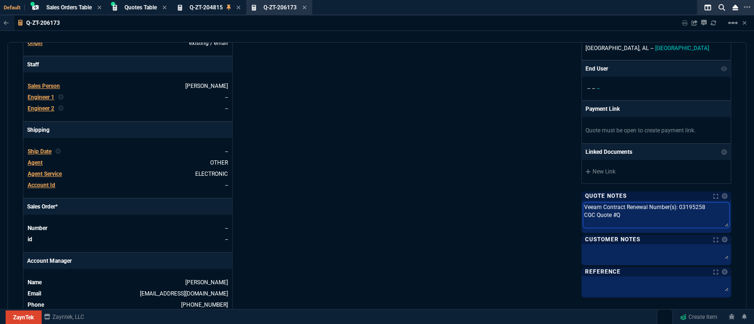
type textarea "Veeam Contract Renewal Number(s): 03195258 CGC Quote #Q-"
type textarea "Veeam Contract Renewal Number(s): 03195258 CGC Quote #Q-7"
type textarea "Veeam Contract Renewal Number(s): 03195258 CGC Quote #Q-76"
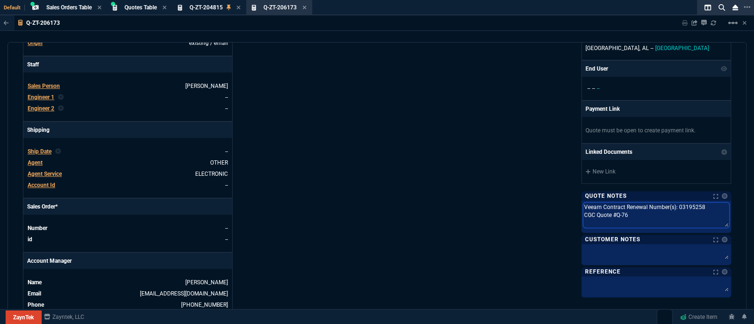
type textarea "Veeam Contract Renewal Number(s): 03195258 CGC Quote #Q-763"
type textarea "Veeam Contract Renewal Number(s): 03195258 CGC Quote #Q-7638"
type textarea "Veeam Contract Renewal Number(s): 03195258 CGC Quote #Q-76388"
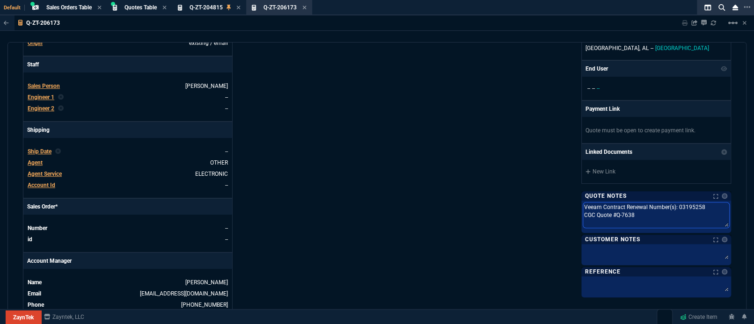
type textarea "Veeam Contract Renewal Number(s): 03195258 CGC Quote #Q-76388"
type textarea "Veeam Contract Renewal Number(s): 03195258 CGC Quote #Q-76388 ("
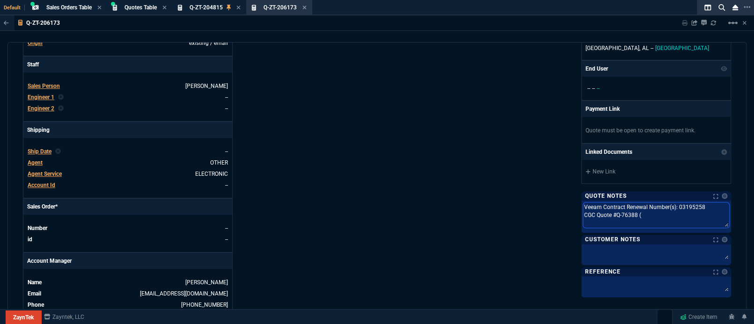
type textarea "Veeam Contract Renewal Number(s): 03195258 CGC Quote #Q-76388 (S"
type textarea "Veeam Contract Renewal Number(s): 03195258 CGC Quote #Q-76388 (SE"
type textarea "Veeam Contract Renewal Number(s): 03195258 CGC Quote #Q-76388 (SEE"
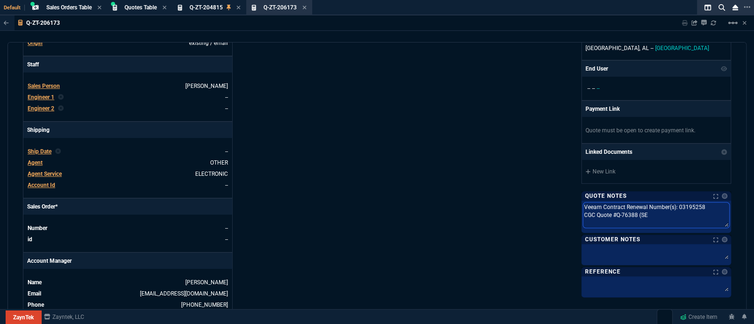
type textarea "Veeam Contract Renewal Number(s): 03195258 CGC Quote #Q-76388 (SEE"
type textarea "Veeam Contract Renewal Number(s): 03195258 CGC Quote #Q-76388 (SEE A"
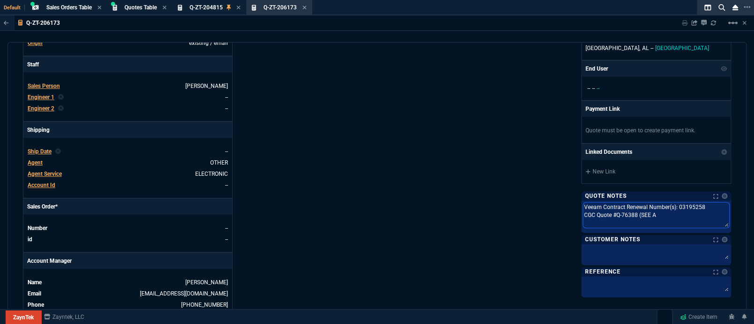
type textarea "Veeam Contract Renewal Number(s): 03195258 CGC Quote #Q-76388 (SEE AL"
type textarea "Veeam Contract Renewal Number(s): 03195258 CGC Quote #Q-76388 (SEE [PERSON_NAME]"
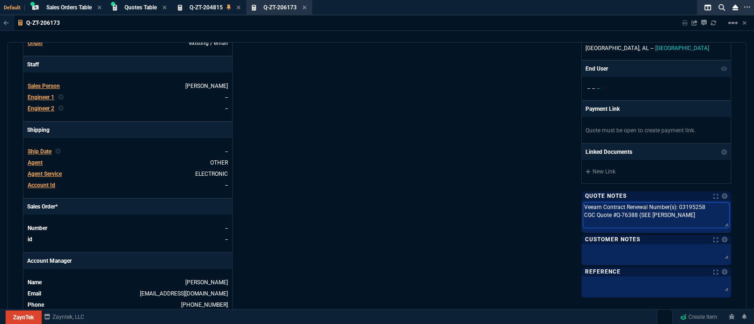
type textarea "Veeam Contract Renewal Number(s): 03195258 CGC Quote #Q-76388 (SEE [PERSON_NAME]"
type textarea "Veeam Contract Renewal Number(s): 03195258 CGC Quote #Q-76388 (SEE ALICI"
type textarea "Veeam Contract Renewal Number(s): 03195258 CGC Quote #Q-76388 (SEE [PERSON_NAME]"
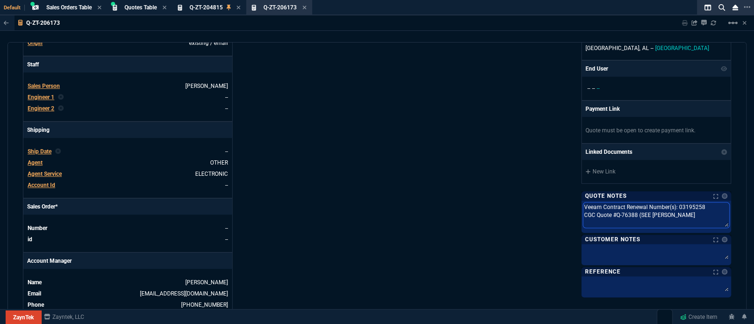
type textarea "Veeam Contract Renewal Number(s): 03195258 CGC Quote #Q-76388 (SEE [PERSON_NAME]"
type textarea "Veeam Contract Renewal Number(s): 03195258 CGC Quote #Q-76388 (SEE [PERSON_NAME…"
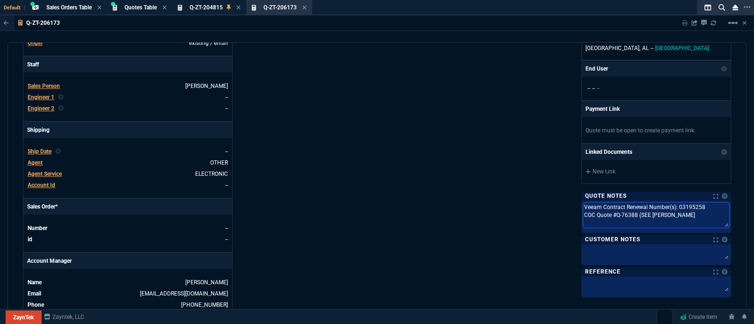
type textarea "Veeam Contract Renewal Number(s): 03195258 CGC Quote #Q-76388 (SEE [PERSON_NAME…"
type textarea "Veeam Contract Renewal Number(s): 03195258 CGC Quote #Q-76388 (SEE [PERSON_NAME]"
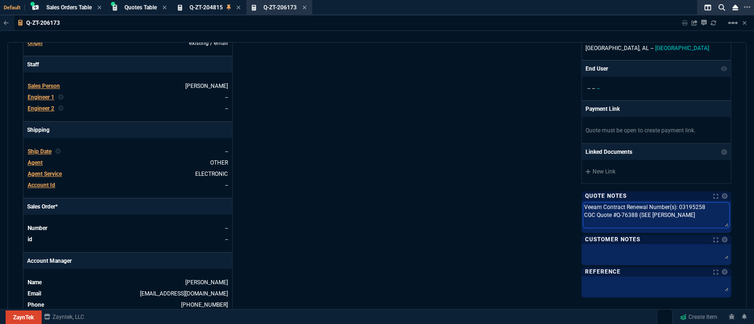
type textarea "Veeam Contract Renewal Number(s): 03195258 CGC Quote #Q-76388 (SEE [PERSON_NAME]"
type textarea "Veeam Contract Renewal Number(s): 03195258 CGC Quote #Q-76388 (SEE [PERSON_NAME…"
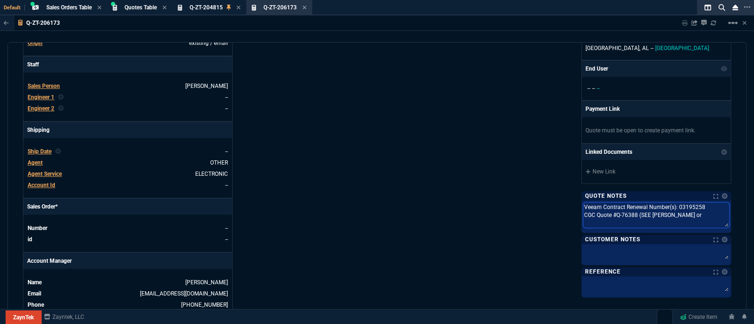
type textarea "Veeam Contract Renewal Number(s): 03195258 CGC Quote #Q-76388 (SEE [PERSON_NAME…"
type textarea "Veeam Contract Renewal Number(s): 03195258 CGC Quote #Q-76388 (SEE [PERSON_NAME]"
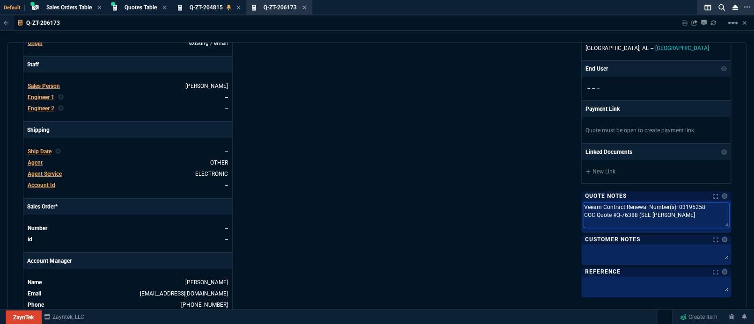
type textarea "Veeam Contract Renewal Number(s): 03195258 CGC Quote #Q-76388 (SEE [PERSON_NAME]"
type textarea "Veeam Contract Renewal Number(s): 03195258 CGC Quote #Q-76388 (SEE [PERSON_NAME…"
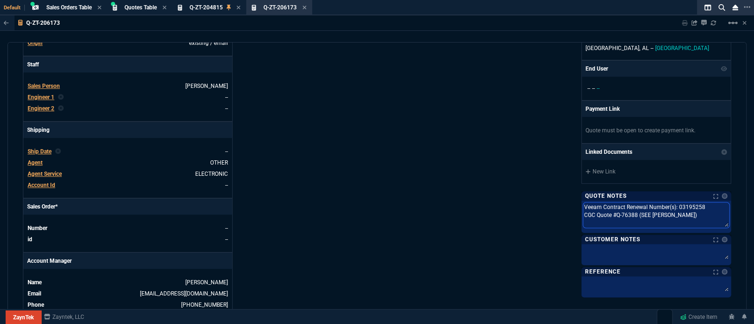
type textarea "Veeam Contract Renewal Number(s): 03195258 CGC Quote #Q-76388 (SEE [PERSON_NAME…"
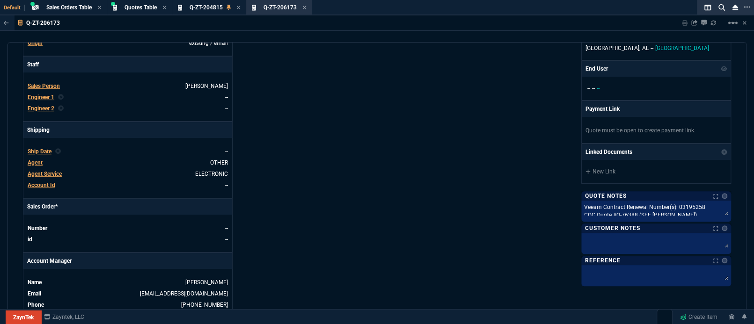
click at [445, 133] on div "ZaynTek, LLC [STREET_ADDRESS] Share Link Seti [PERSON_NAME] oneOnOne chat SEND …" at bounding box center [554, 74] width 354 height 490
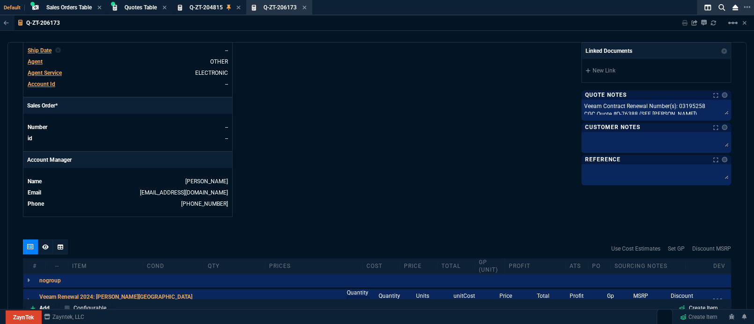
scroll to position [333, 0]
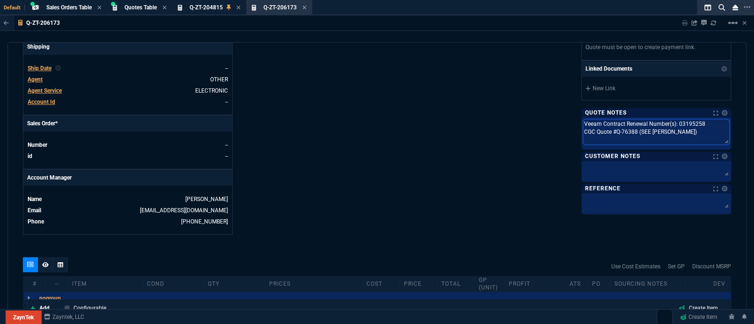
click at [693, 123] on textarea "Veeam Contract Renewal Number(s): 03195258 CGC Quote #Q-76388 (SEE [PERSON_NAME…" at bounding box center [656, 131] width 146 height 25
paste textarea "479497"
type textarea "Veeam Contract Renewal Number(s): 03479497 CGC Quote #Q-76388 (SEE [PERSON_NAME…"
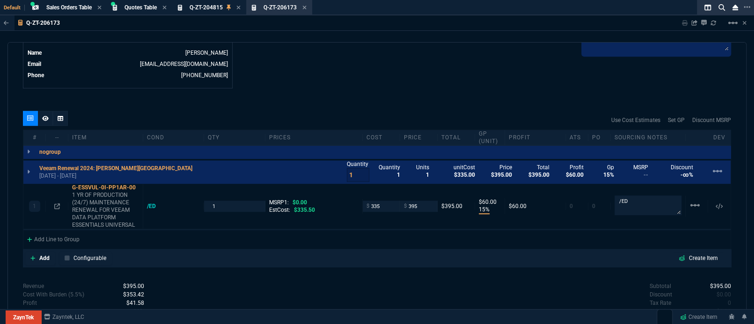
scroll to position [499, 0]
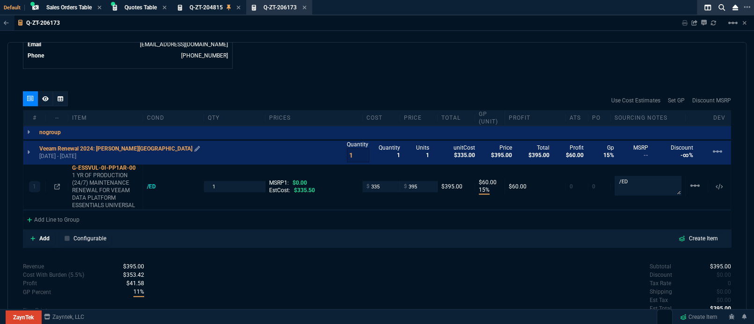
click at [131, 145] on p "Veeam Renewal 2024: [PERSON_NAME][GEOGRAPHIC_DATA]" at bounding box center [119, 148] width 161 height 7
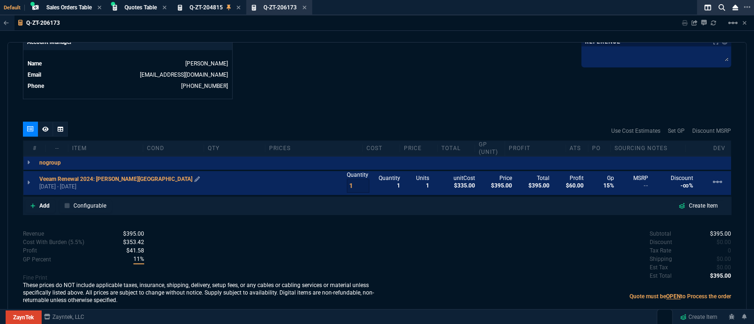
click at [104, 176] on p "Veeam Renewal 2024: [PERSON_NAME][GEOGRAPHIC_DATA]" at bounding box center [119, 179] width 161 height 7
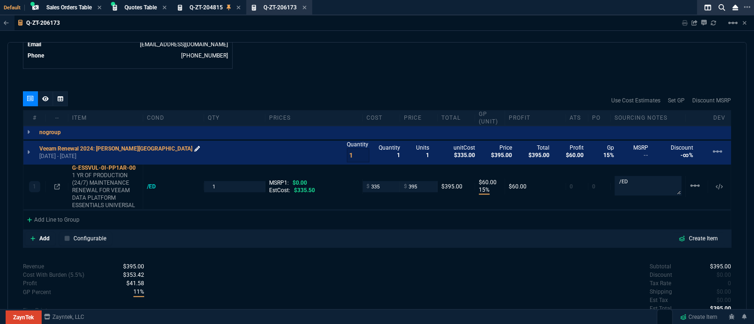
click at [194, 146] on icon at bounding box center [197, 149] width 6 height 6
click at [386, 184] on input "335" at bounding box center [380, 186] width 29 height 11
type input "318.41"
type input "19"
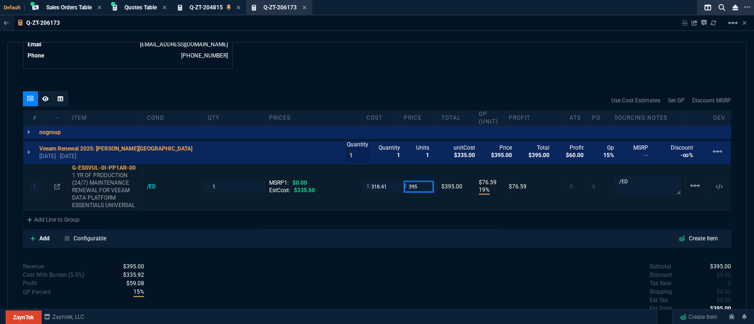
type input "77"
click at [418, 275] on div "Subtotal $395.00 Discount $0.00 Tax Rate 0 Shipping $0.00 Est Tax $0.00 Est Tot…" at bounding box center [554, 288] width 354 height 51
click at [50, 211] on div "Add Line to Group" at bounding box center [53, 219] width 60 height 17
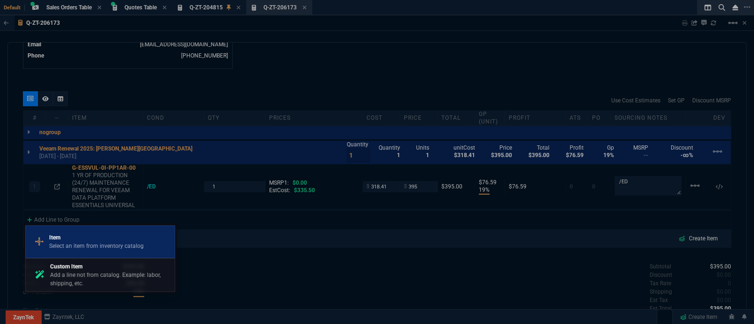
click at [64, 237] on p "Item" at bounding box center [96, 238] width 95 height 8
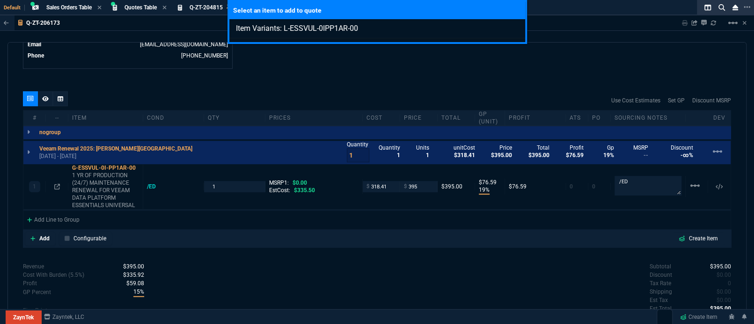
type input "Item Variants: L-ESSVUL-0IPP1AR-00"
click at [401, 56] on div "Select an item to add to quote Item Variants: L-ESSVUL-0IPP1AR-00" at bounding box center [377, 162] width 754 height 324
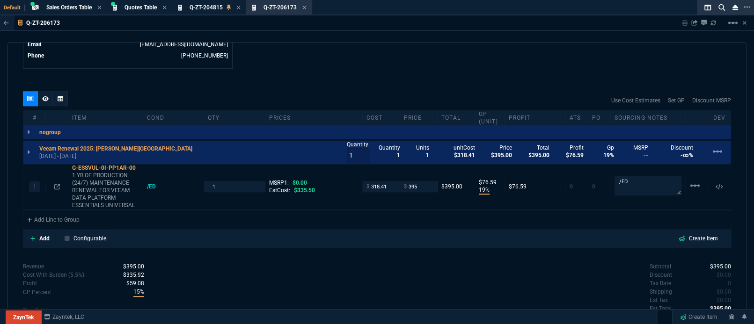
click at [60, 210] on div "Stock Price lists Content Amazon Stock No Stock Disty go src part msrp price at…" at bounding box center [376, 210] width 707 height 1
click at [60, 211] on div "Add Line to Group" at bounding box center [53, 219] width 60 height 17
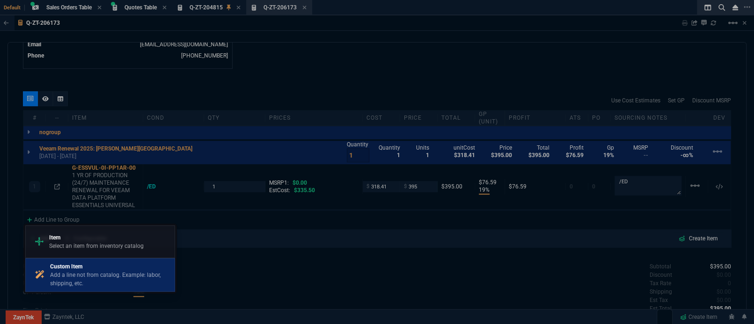
click at [87, 275] on p "Add a line not from catalog. Example: labor, shipping, etc." at bounding box center [110, 279] width 121 height 17
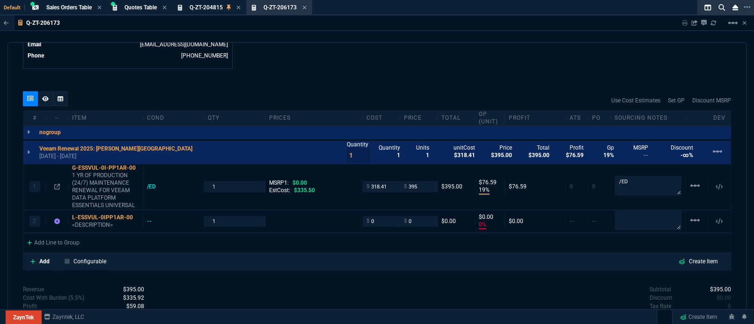
type input "19"
type input "77"
type input "0"
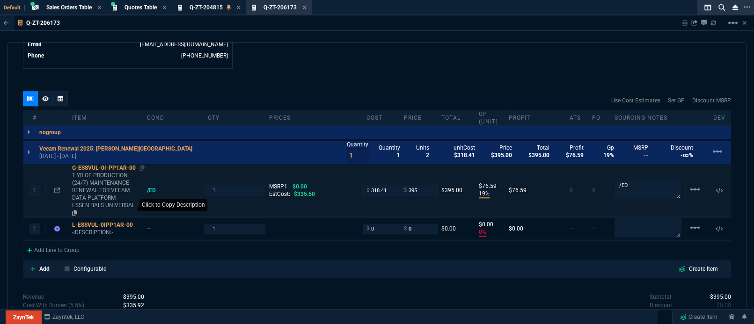
click at [77, 204] on p "1 YR OF PRODUCTION (24/7) MAINTENANCE RENEWAL FOR VEEAM DATA PLATFORM ESSENTIAL…" at bounding box center [105, 194] width 67 height 45
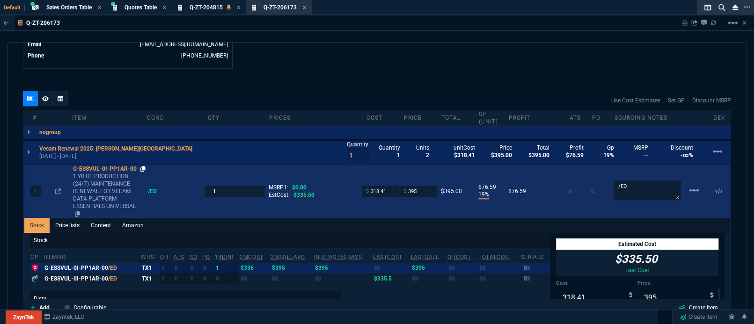
click at [140, 166] on icon at bounding box center [142, 169] width 5 height 6
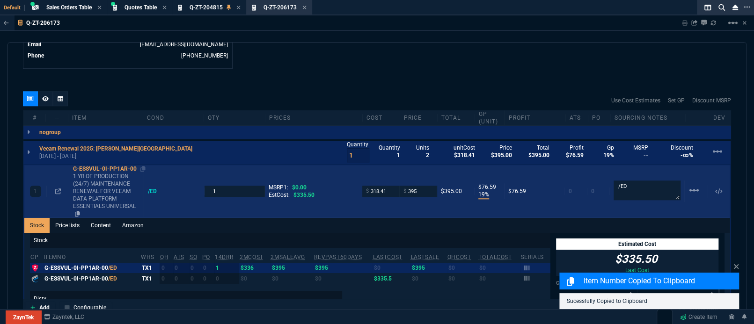
click at [88, 179] on p "1 YR OF PRODUCTION (24/7) MAINTENANCE RENEWAL FOR VEEAM DATA PLATFORM ESSENTIAL…" at bounding box center [106, 195] width 67 height 45
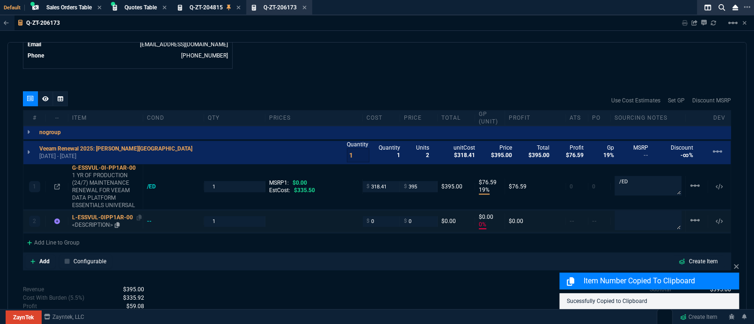
click at [99, 214] on div "L-ESSVUL-0IPP1AR-00" at bounding box center [105, 217] width 67 height 7
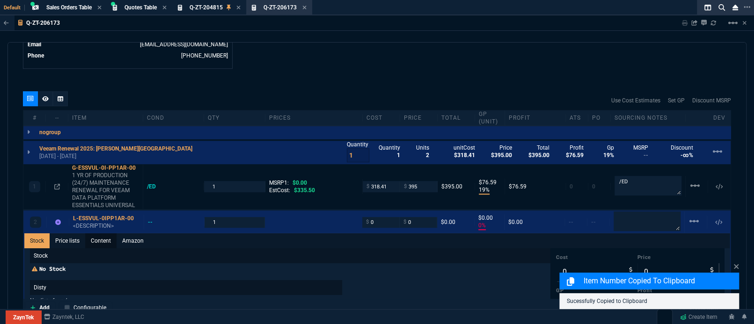
click at [102, 234] on link "Content" at bounding box center [100, 241] width 31 height 15
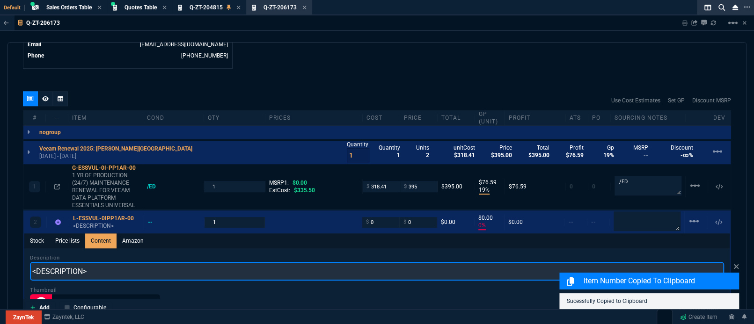
click at [109, 262] on input "<DESCRIPTION>" at bounding box center [377, 271] width 694 height 19
paste input "G-ESSVUL-0I-PP1AR-00"
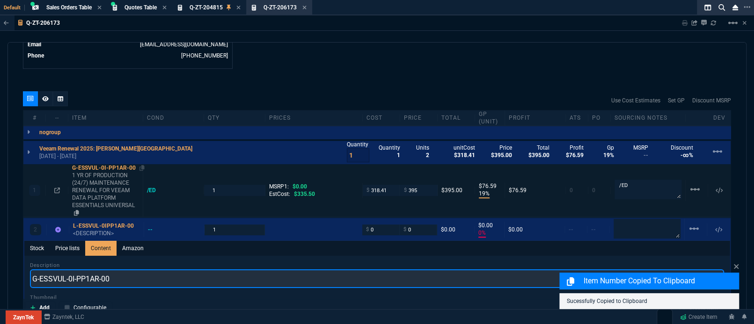
type input "G-ESSVUL-0I-PP1AR-00"
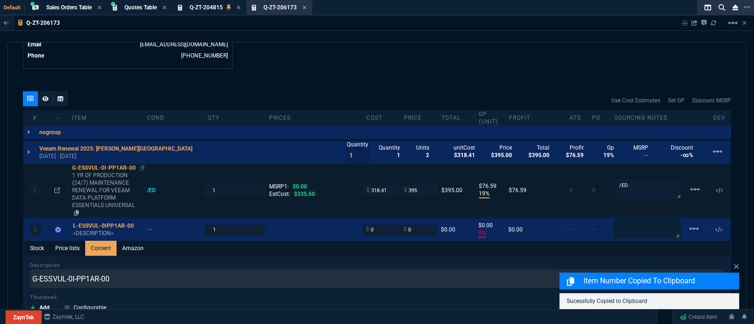
click at [78, 206] on p "1 YR OF PRODUCTION (24/7) MAINTENANCE RENEWAL FOR VEEAM DATA PLATFORM ESSENTIAL…" at bounding box center [105, 194] width 67 height 45
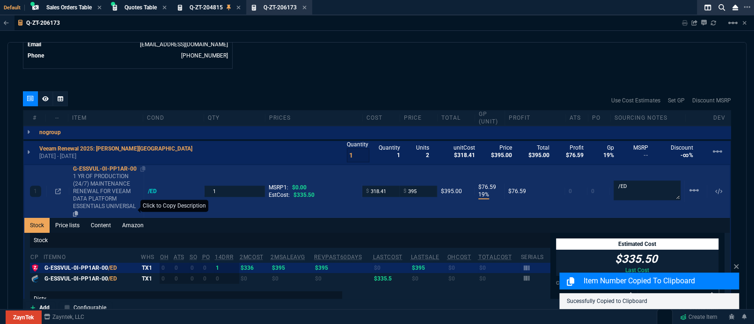
type input "0"
click at [76, 211] on icon at bounding box center [75, 214] width 5 height 6
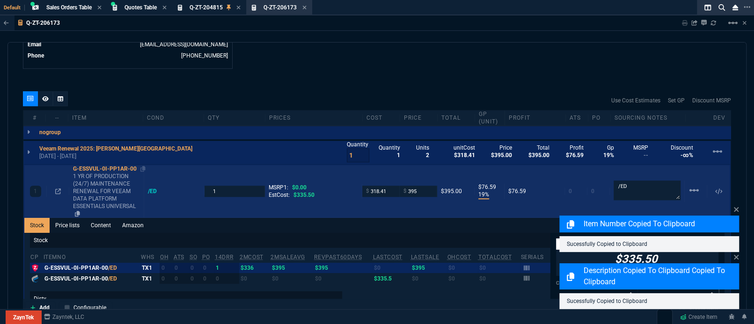
click at [84, 178] on p "1 YR OF PRODUCTION (24/7) MAINTENANCE RENEWAL FOR VEEAM DATA PLATFORM ESSENTIAL…" at bounding box center [106, 195] width 67 height 45
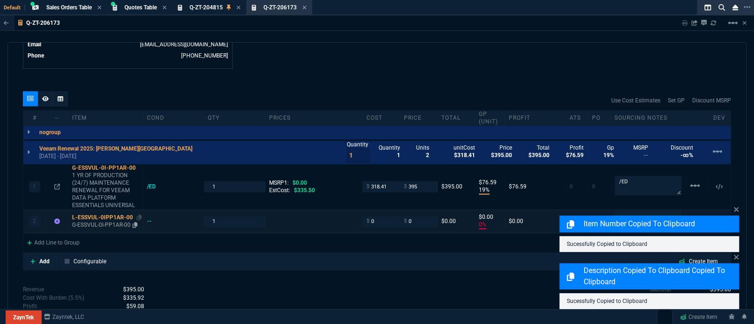
click at [103, 221] on p "G-ESSVUL-0I-PP1AR-00" at bounding box center [105, 224] width 67 height 7
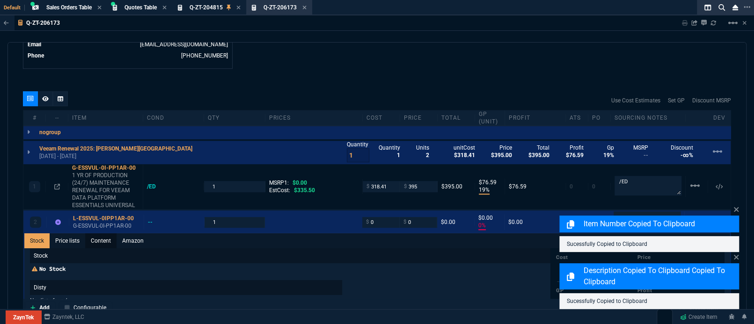
click at [92, 234] on link "Content" at bounding box center [100, 241] width 31 height 15
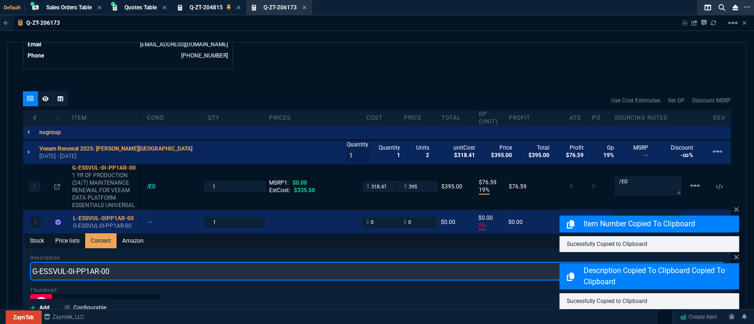
click at [92, 262] on input "G-ESSVUL-0I-PP1AR-00" at bounding box center [377, 271] width 694 height 19
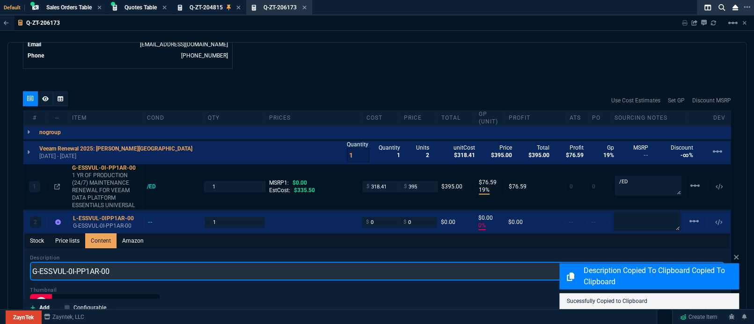
paste input "1 YR OF PRODUCTION (24/7) MAINTENANCE RENEWAL FOR VEEAM DATA PLATFORM ESSENTIAL…"
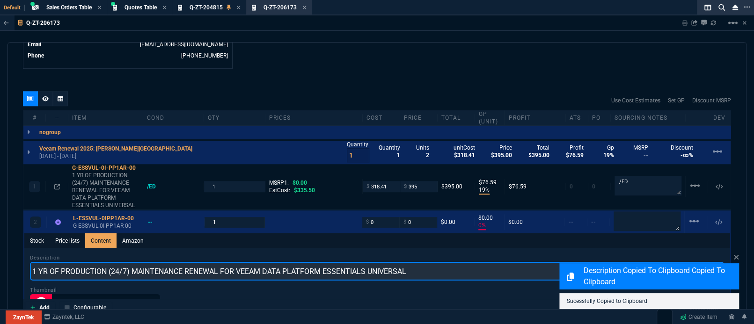
type input "1 YR OF PRODUCTION (24/7) MAINTENANCE RENEWAL FOR VEEAM DATA PLATFORM ESSENTIAL…"
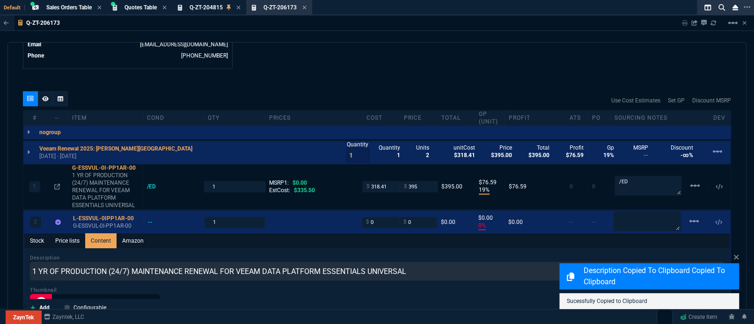
click at [404, 62] on div "quote Q-ZT-206173 Spectrum Solutions, Inc draft ZaynTek, LLC [STREET_ADDRESS] D…" at bounding box center [376, 180] width 739 height 276
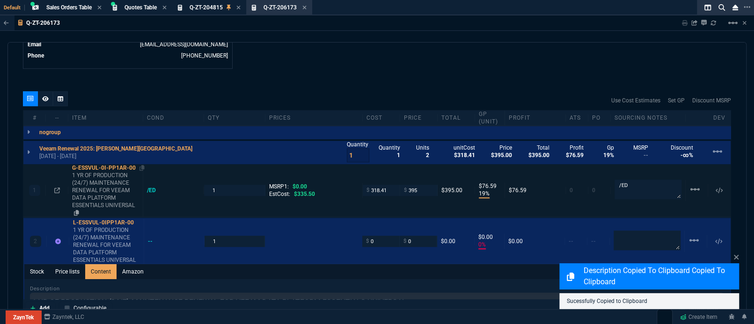
click at [109, 177] on p "1 YR OF PRODUCTION (24/7) MAINTENANCE RENEWAL FOR VEEAM DATA PLATFORM ESSENTIAL…" at bounding box center [105, 194] width 67 height 45
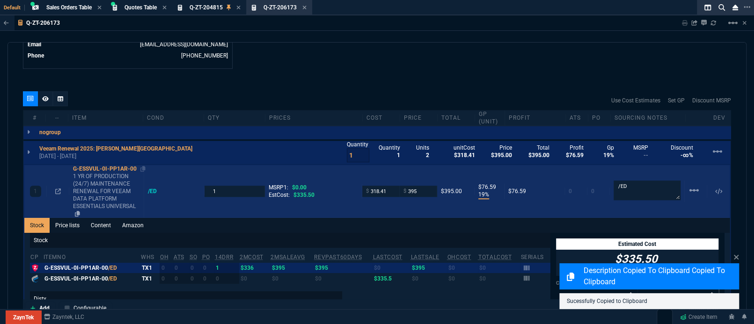
type input "0"
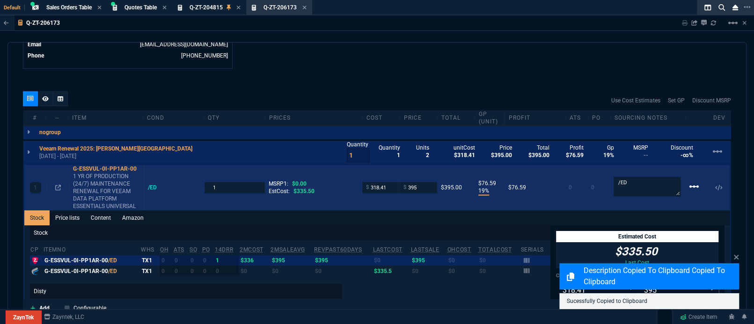
click at [691, 181] on mat-icon "linear_scale" at bounding box center [694, 186] width 11 height 11
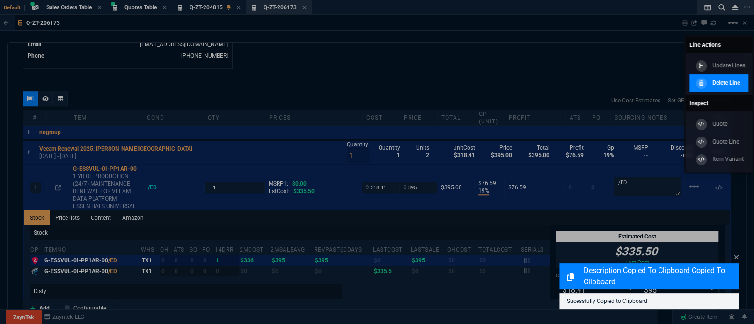
click at [719, 88] on div "Delete Line" at bounding box center [716, 83] width 47 height 10
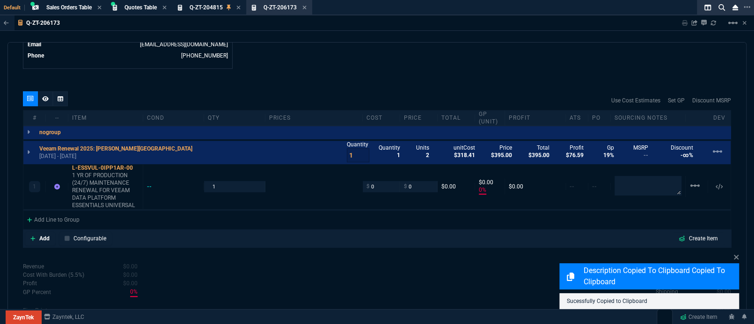
type input "0"
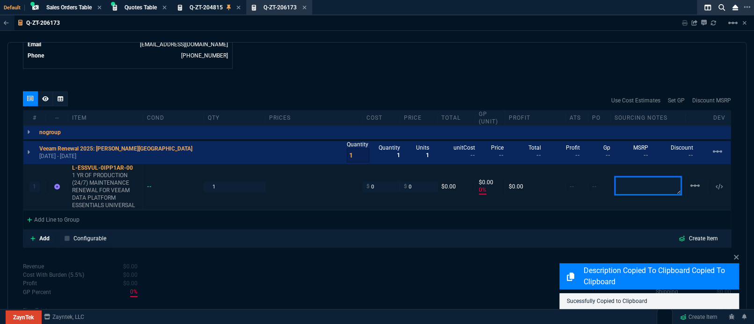
click at [666, 176] on textarea at bounding box center [648, 185] width 67 height 19
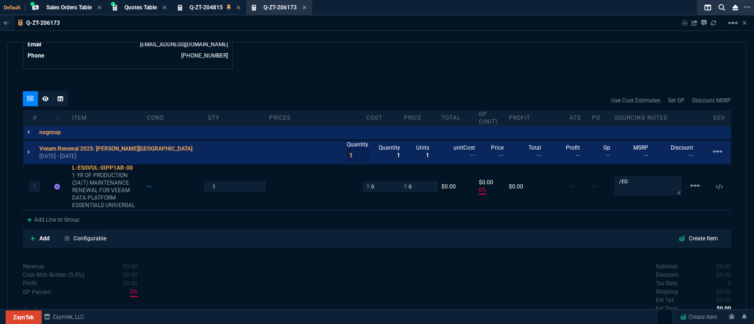
click at [546, 288] on div "Subtotal $0.00 Discount $0.00 Tax Rate 0 Shipping $0.00 Est Tax $0.00 Est Total…" at bounding box center [554, 288] width 354 height 51
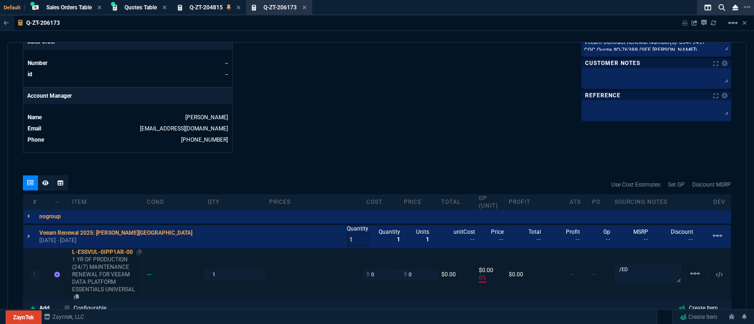
scroll to position [499, 0]
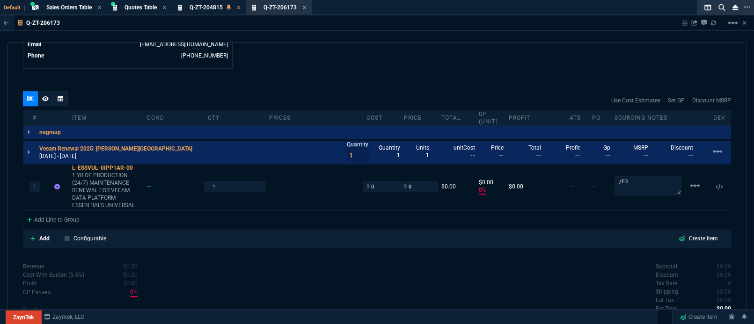
click at [62, 153] on p "[DATE] - [DATE]" at bounding box center [118, 156] width 159 height 7
click at [81, 153] on p "[DATE] - [DATE]" at bounding box center [118, 156] width 159 height 7
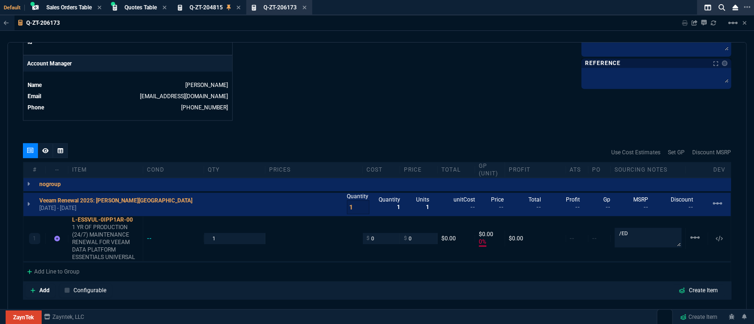
scroll to position [416, 0]
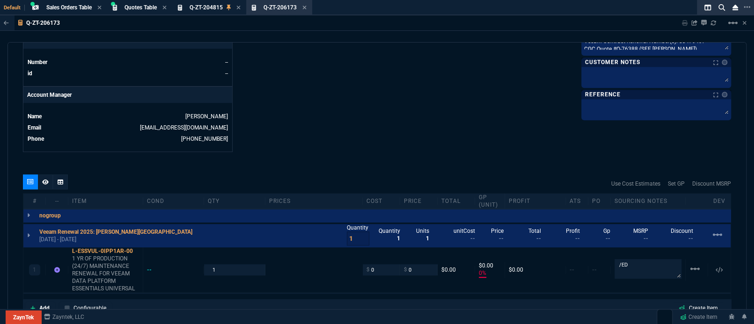
click at [585, 83] on div at bounding box center [656, 77] width 150 height 21
click at [588, 79] on textarea at bounding box center [656, 76] width 146 height 14
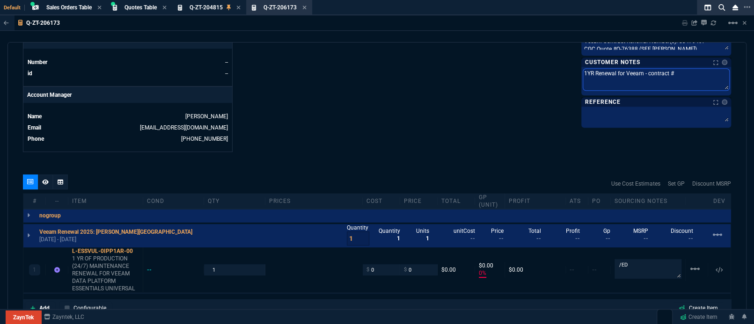
paste textarea "03479497"
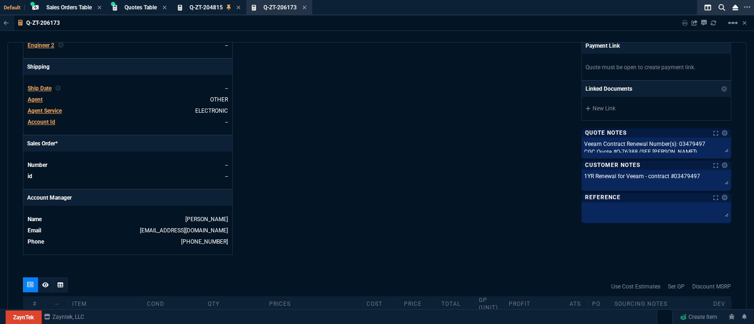
scroll to position [333, 0]
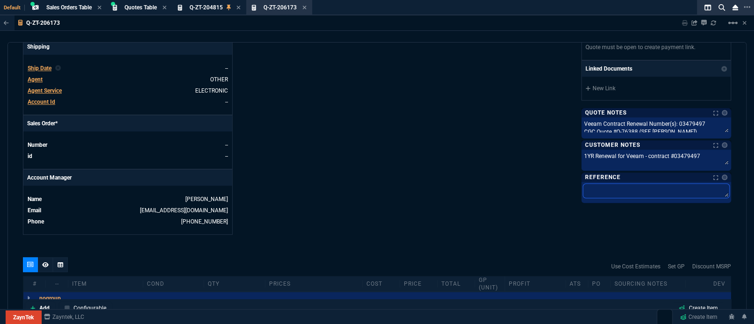
click at [628, 196] on textarea at bounding box center [656, 191] width 146 height 14
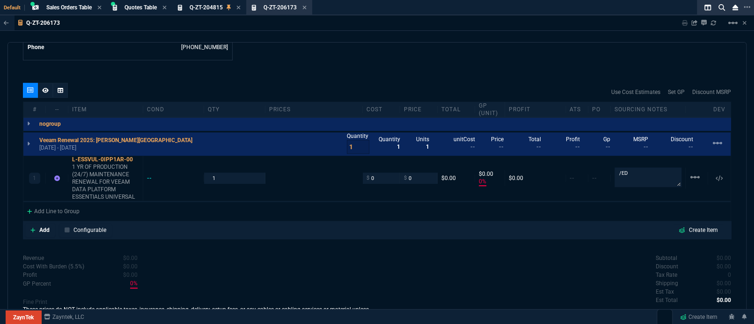
scroll to position [532, 0]
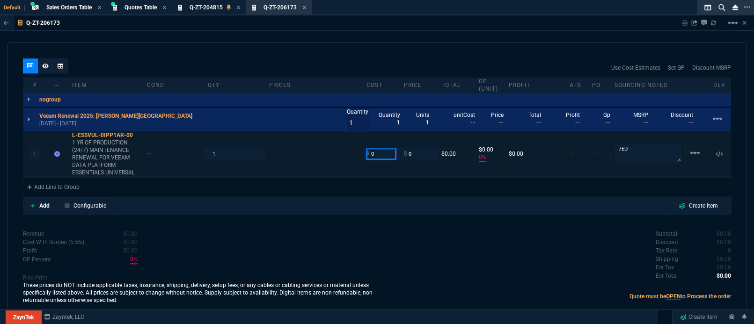
click at [379, 148] on input "0" at bounding box center [380, 153] width 29 height 11
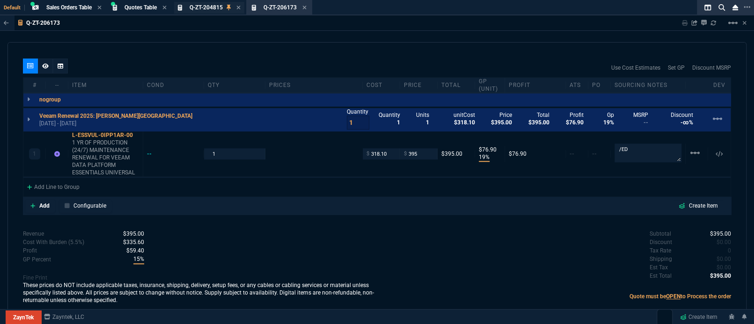
click at [210, 11] on div "Q-ZT-204815 Quote" at bounding box center [206, 8] width 33 height 8
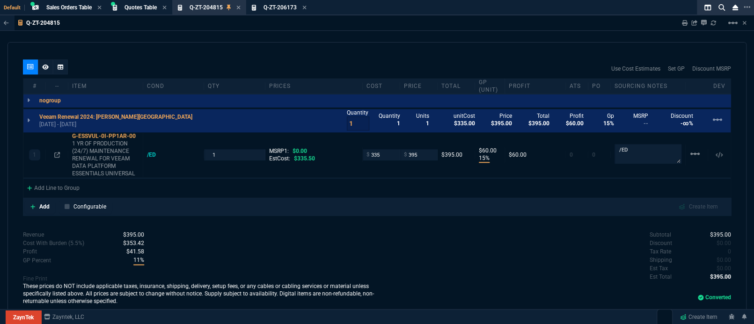
scroll to position [83, 0]
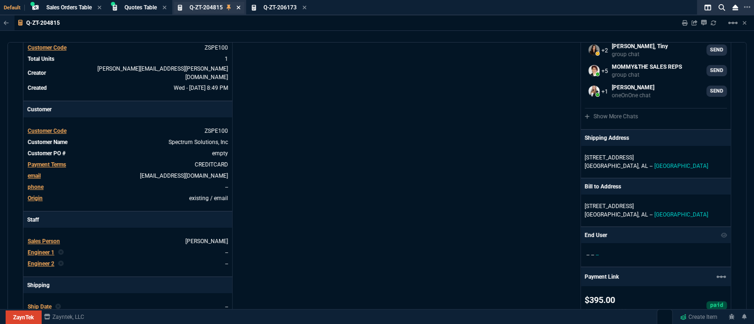
click at [241, 6] on icon at bounding box center [238, 8] width 4 height 6
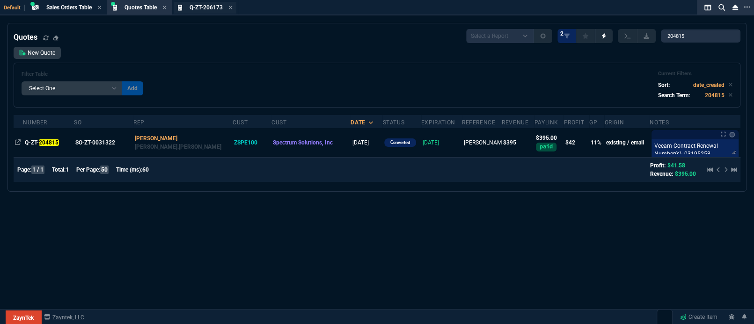
click at [197, 3] on div "Q-ZT-206173 Quote" at bounding box center [205, 8] width 62 height 12
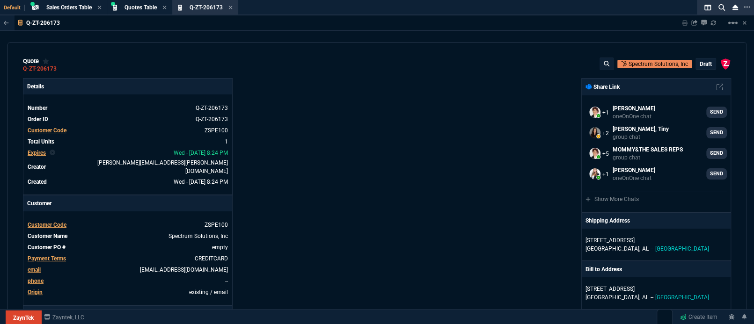
click at [450, 157] on div "ZaynTek, LLC [STREET_ADDRESS] Share Link Seti [PERSON_NAME] oneOnOne chat SEND …" at bounding box center [554, 323] width 354 height 490
click at [700, 64] on p "draft" at bounding box center [706, 63] width 12 height 7
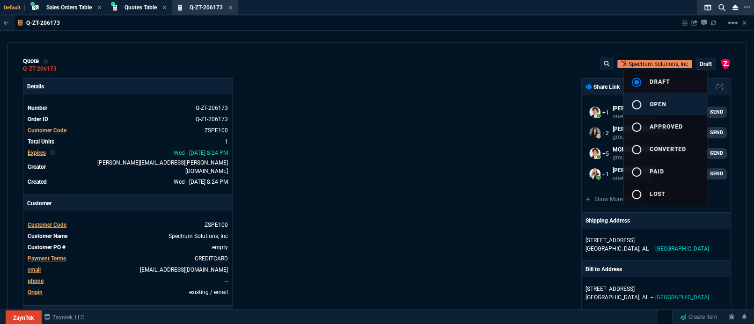
click at [670, 93] on button "radio_button_unchecked open" at bounding box center [664, 104] width 83 height 22
click at [462, 135] on div at bounding box center [377, 162] width 754 height 324
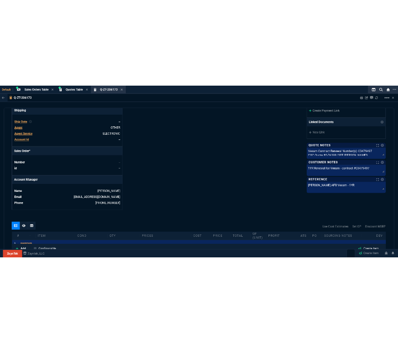
scroll to position [166, 0]
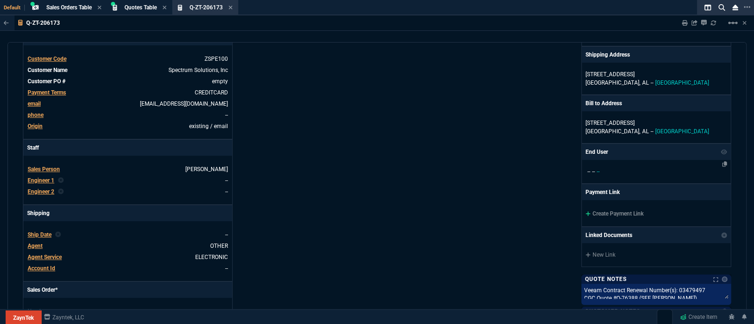
click at [592, 172] on span "--" at bounding box center [593, 172] width 3 height 7
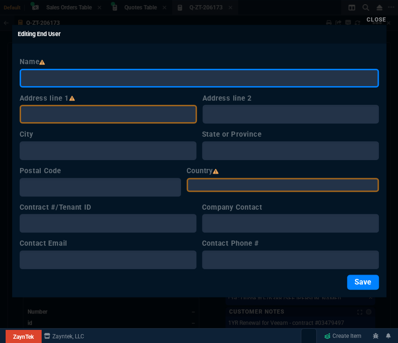
click at [59, 82] on input "Name" at bounding box center [199, 78] width 359 height 19
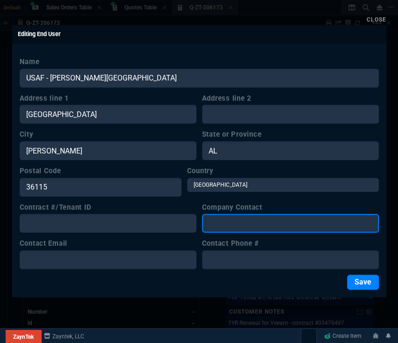
click at [248, 220] on input "Company Contact" at bounding box center [290, 223] width 177 height 19
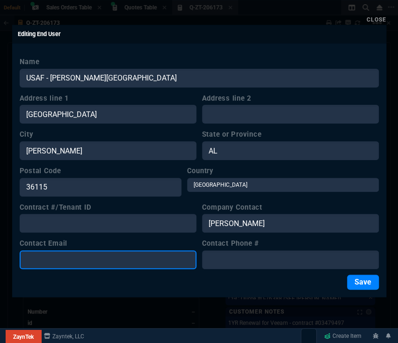
click at [117, 260] on input "Contact Email" at bounding box center [108, 259] width 177 height 19
paste input "[EMAIL_ADDRESS][DOMAIN_NAME]"
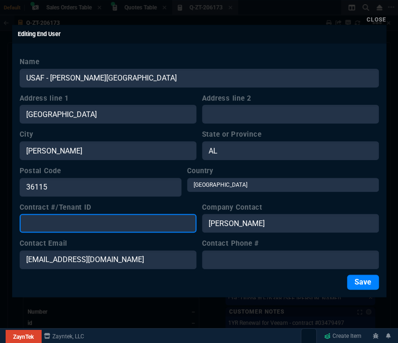
click at [57, 222] on input "Contract #/Tenant ID" at bounding box center [108, 223] width 177 height 19
paste input "03479497"
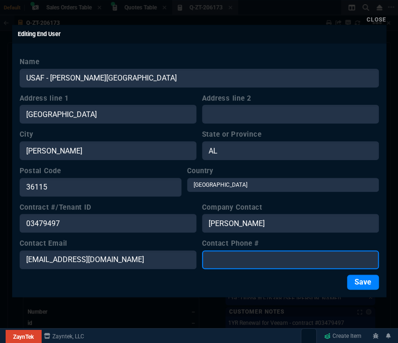
paste input "256.799.2446"
click at [225, 257] on input "256.799.2446" at bounding box center [290, 259] width 177 height 19
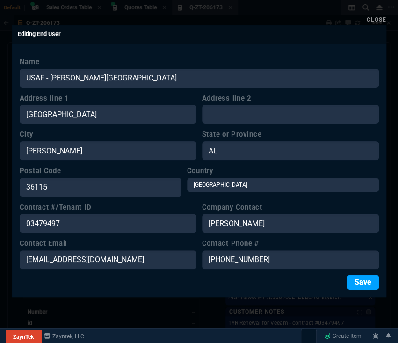
click at [366, 286] on button "Save" at bounding box center [363, 282] width 32 height 15
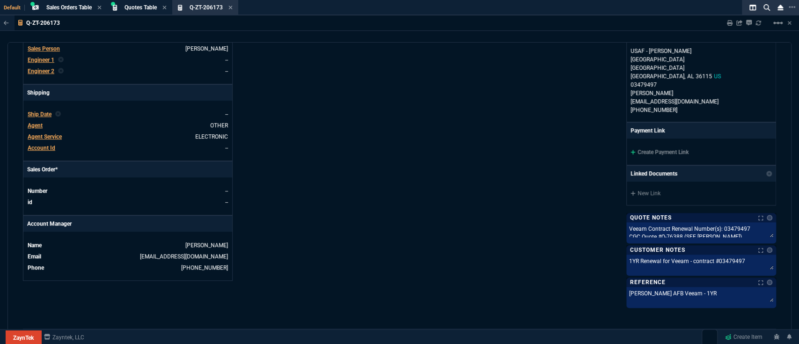
scroll to position [120, 0]
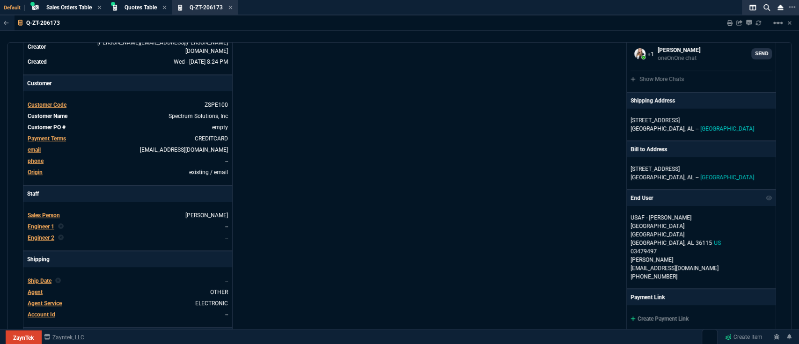
click at [57, 135] on span "Payment Terms" at bounding box center [47, 138] width 38 height 7
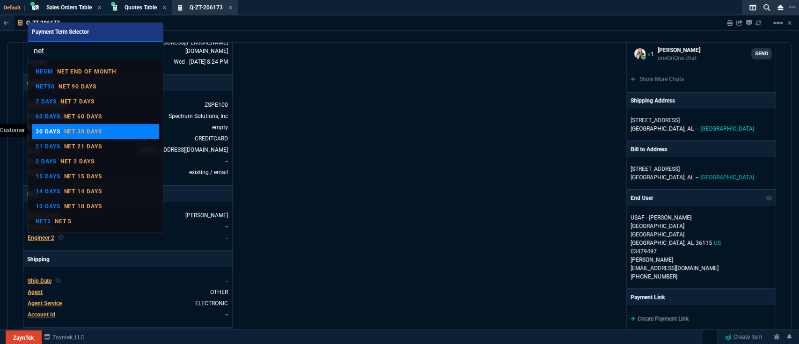
click at [95, 133] on p "Net 30 days" at bounding box center [83, 131] width 38 height 7
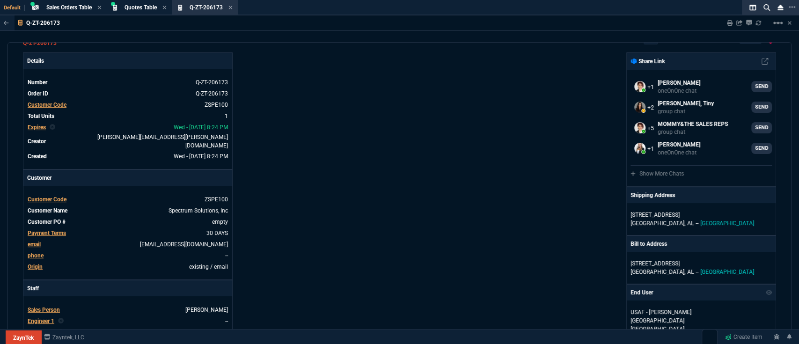
scroll to position [0, 0]
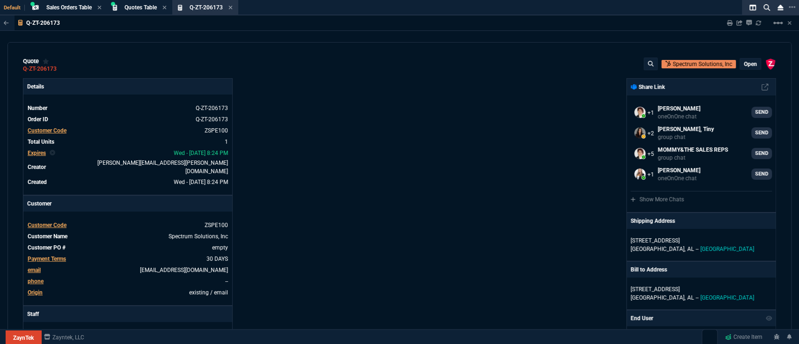
click at [745, 63] on p "open" at bounding box center [750, 63] width 13 height 7
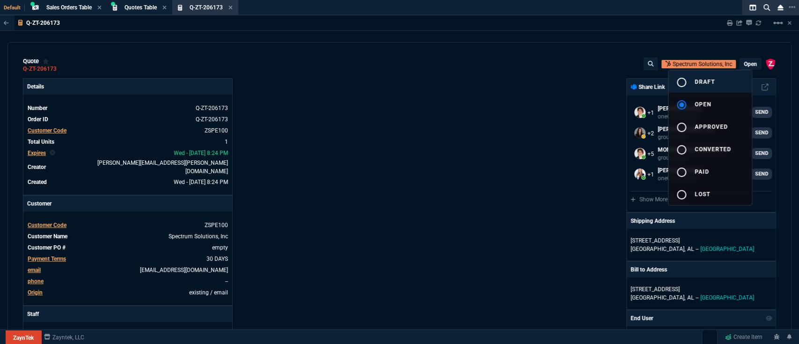
click at [704, 81] on span "draft" at bounding box center [705, 82] width 20 height 7
click at [403, 239] on div at bounding box center [399, 172] width 799 height 344
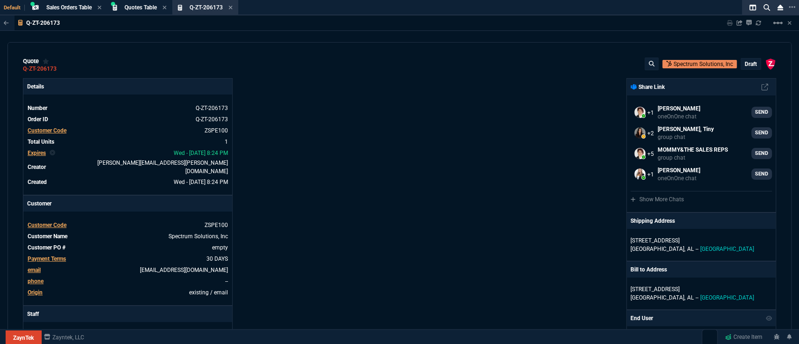
click at [748, 67] on p "draft" at bounding box center [751, 63] width 12 height 7
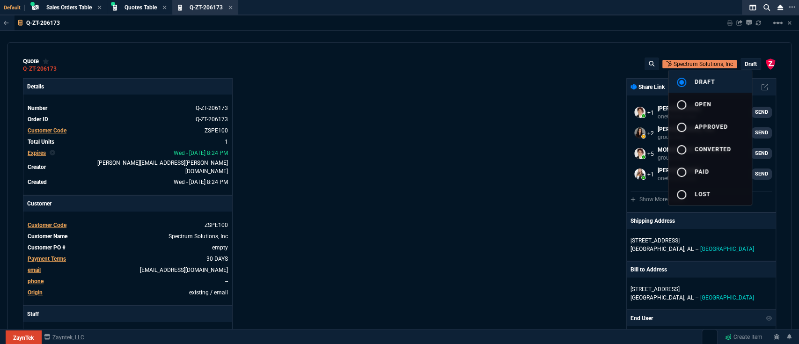
click at [724, 90] on button "radio_button_checked draft" at bounding box center [709, 81] width 83 height 22
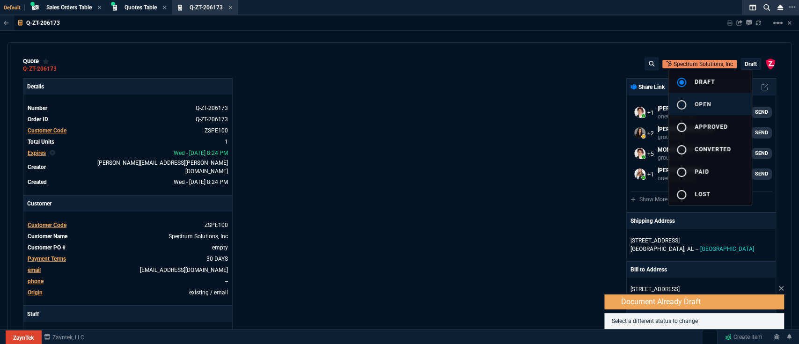
click at [715, 103] on button "radio_button_unchecked open" at bounding box center [709, 104] width 83 height 22
click at [535, 197] on div at bounding box center [399, 172] width 799 height 344
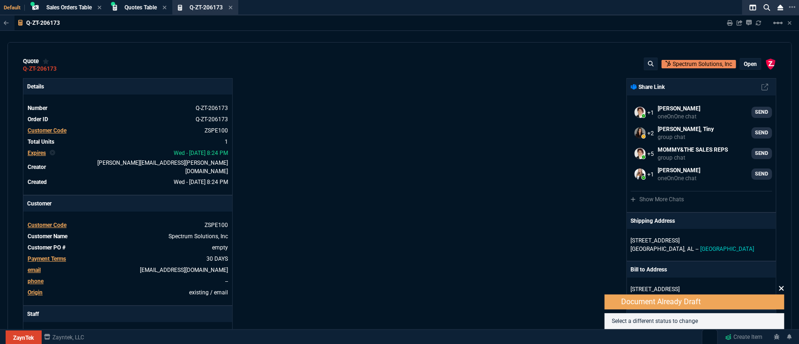
click at [749, 288] on icon at bounding box center [781, 288] width 6 height 7
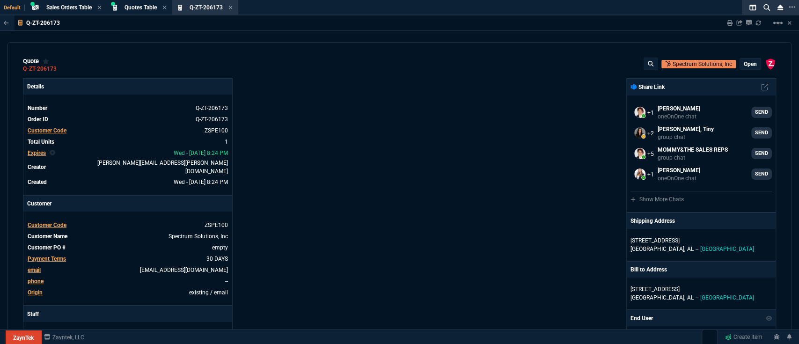
click at [484, 198] on div "ZaynTek, LLC [STREET_ADDRESS] Share Link Seti [PERSON_NAME] oneOnOne chat SEND …" at bounding box center [588, 335] width 377 height 515
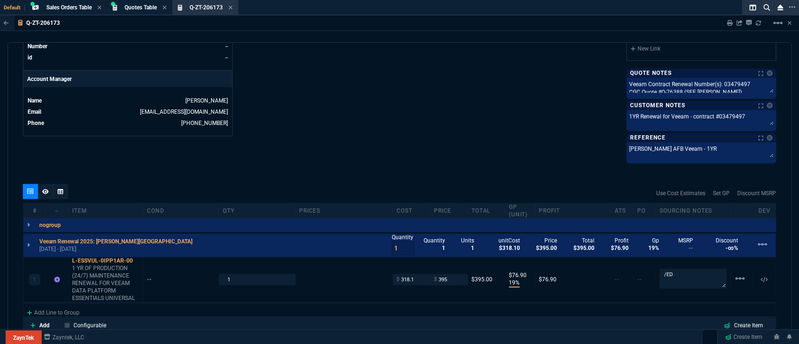
scroll to position [536, 0]
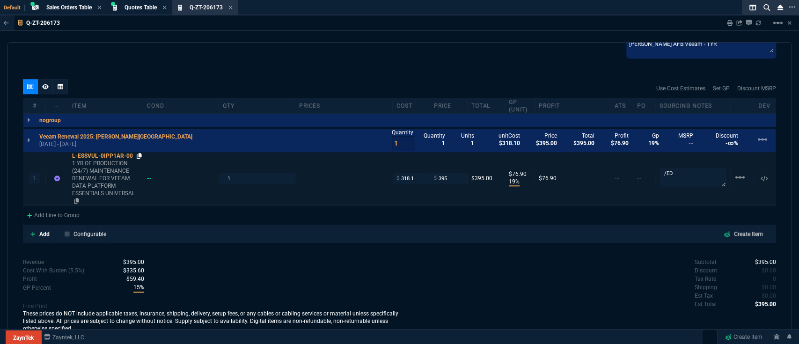
click at [138, 153] on icon at bounding box center [139, 156] width 5 height 6
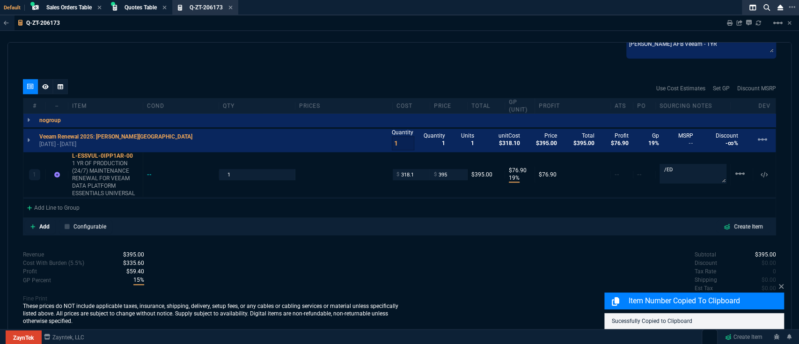
click at [576, 279] on div "Subtotal $395.00 Discount $0.00 Tax Rate 0 Shipping $0.00 Est Tax $0.00 Est Tot…" at bounding box center [588, 275] width 377 height 51
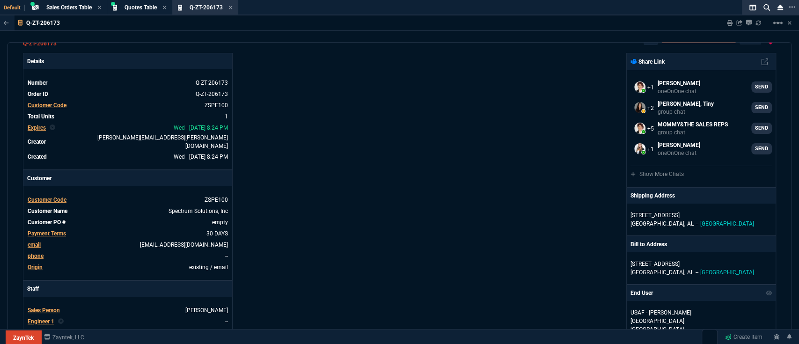
scroll to position [0, 0]
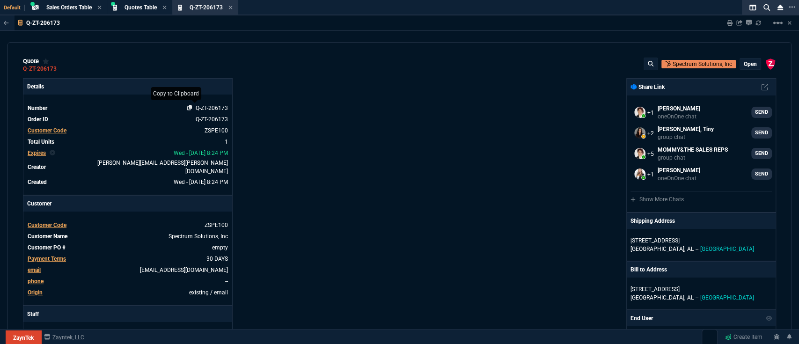
click at [192, 107] on nx-icon at bounding box center [191, 108] width 9 height 7
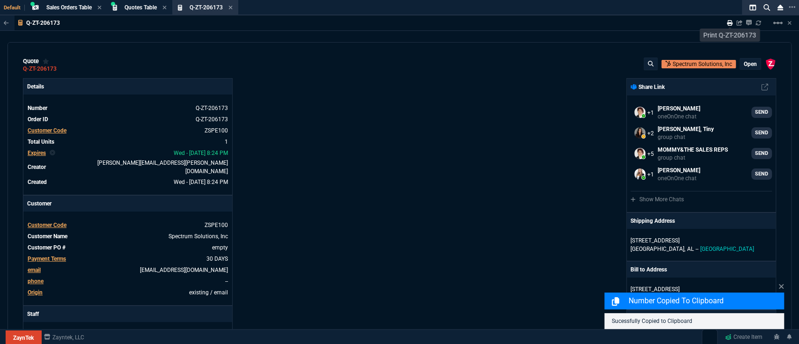
click at [727, 24] on icon at bounding box center [730, 23] width 6 height 6
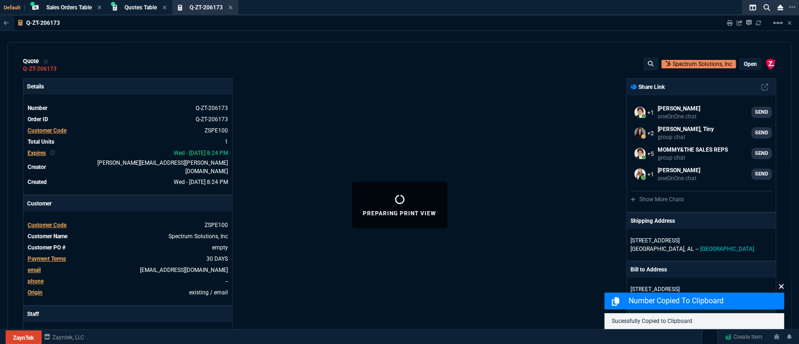
click at [749, 288] on icon at bounding box center [781, 286] width 5 height 5
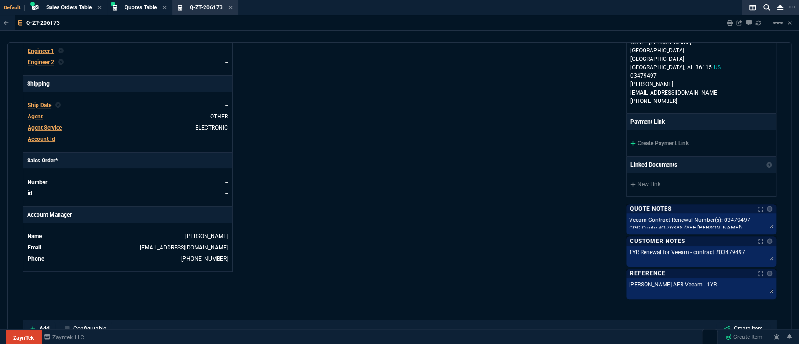
scroll to position [536, 0]
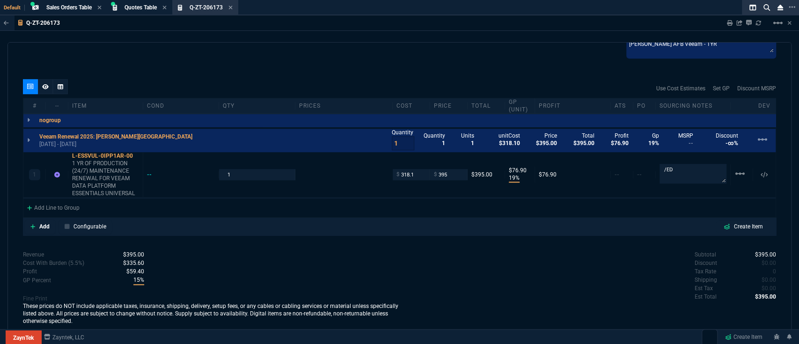
click at [44, 84] on icon at bounding box center [45, 86] width 7 height 5
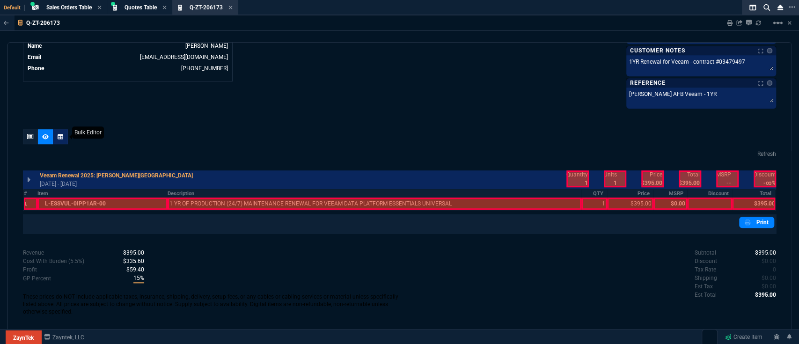
scroll to position [477, 0]
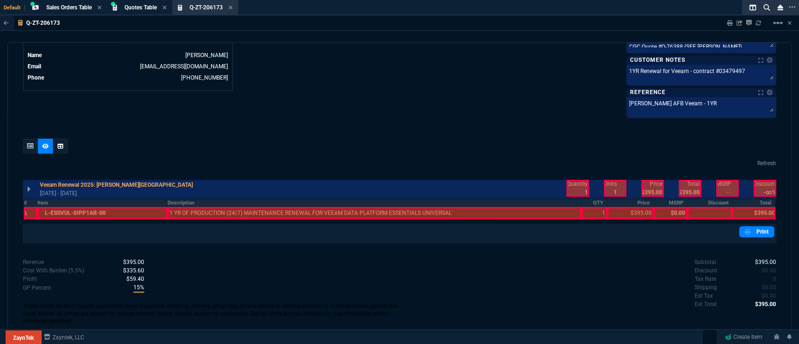
click at [25, 199] on th "#" at bounding box center [30, 203] width 14 height 8
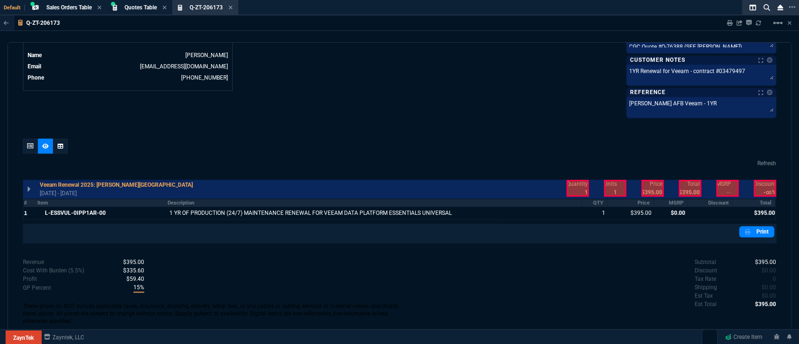
click at [71, 199] on th "Item" at bounding box center [102, 203] width 130 height 8
click at [675, 199] on th "MSRP" at bounding box center [670, 203] width 34 height 8
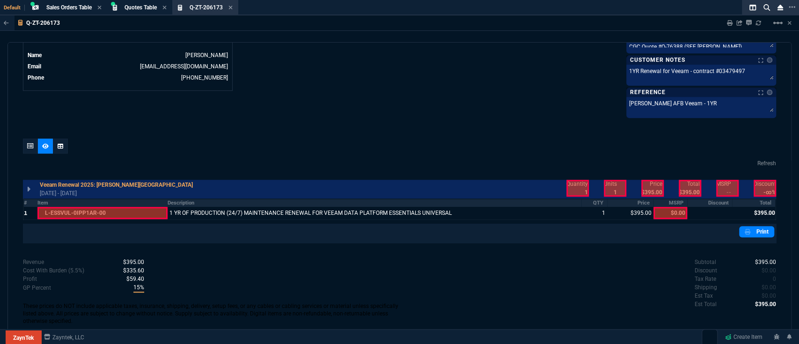
click at [711, 199] on th "Discount" at bounding box center [709, 203] width 45 height 8
click at [749, 199] on th "Total" at bounding box center [754, 203] width 44 height 8
click at [749, 226] on link "Print" at bounding box center [756, 231] width 35 height 11
click at [749, 199] on th "Total" at bounding box center [754, 203] width 44 height 8
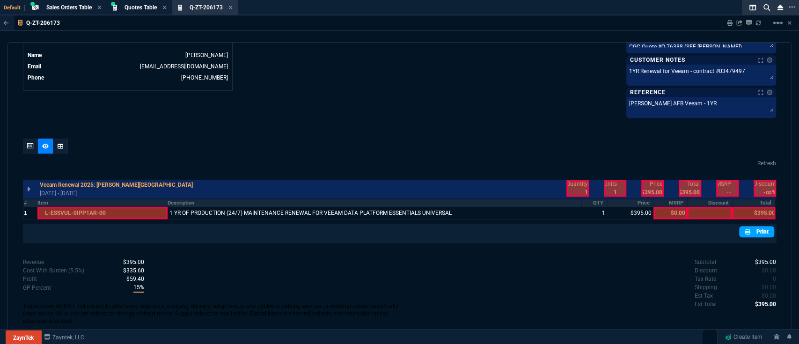
click at [749, 228] on div "Print" at bounding box center [399, 233] width 749 height 15
click at [749, 227] on link "Print" at bounding box center [756, 231] width 35 height 11
click at [232, 8] on icon at bounding box center [230, 8] width 4 height 4
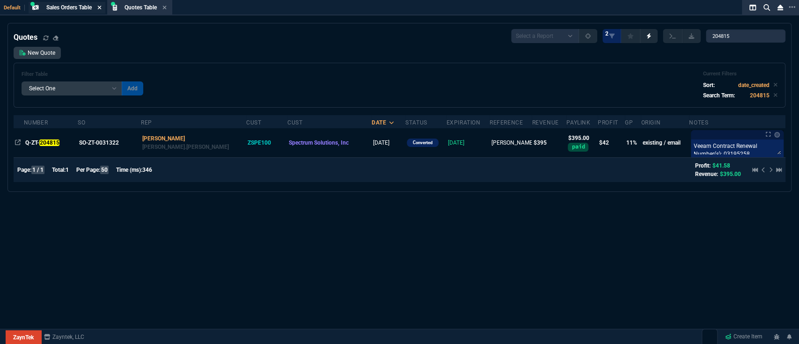
click at [100, 9] on icon at bounding box center [99, 8] width 4 height 6
click at [85, 6] on icon at bounding box center [84, 8] width 4 height 6
